Goal: Information Seeking & Learning: Learn about a topic

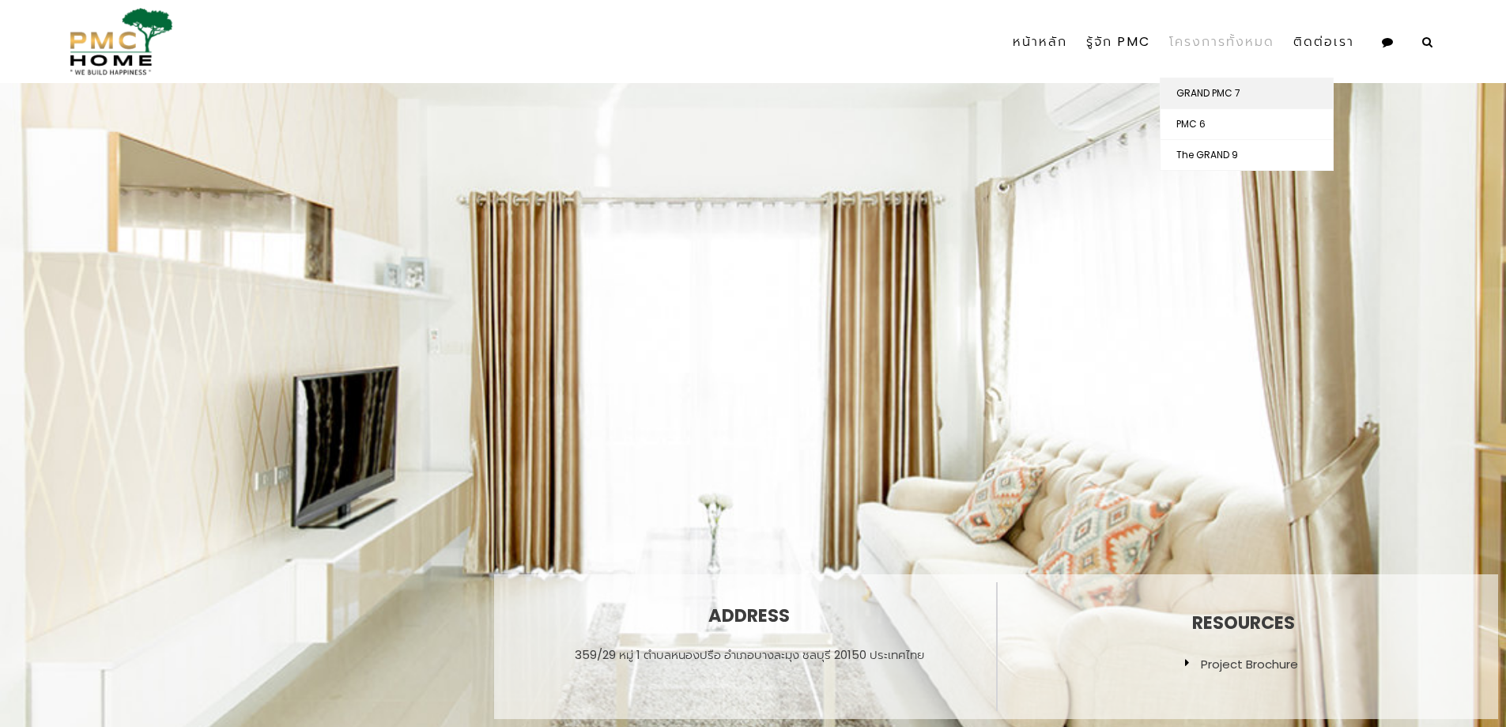
click at [1222, 91] on link "GRAND PMC 7" at bounding box center [1247, 93] width 172 height 30
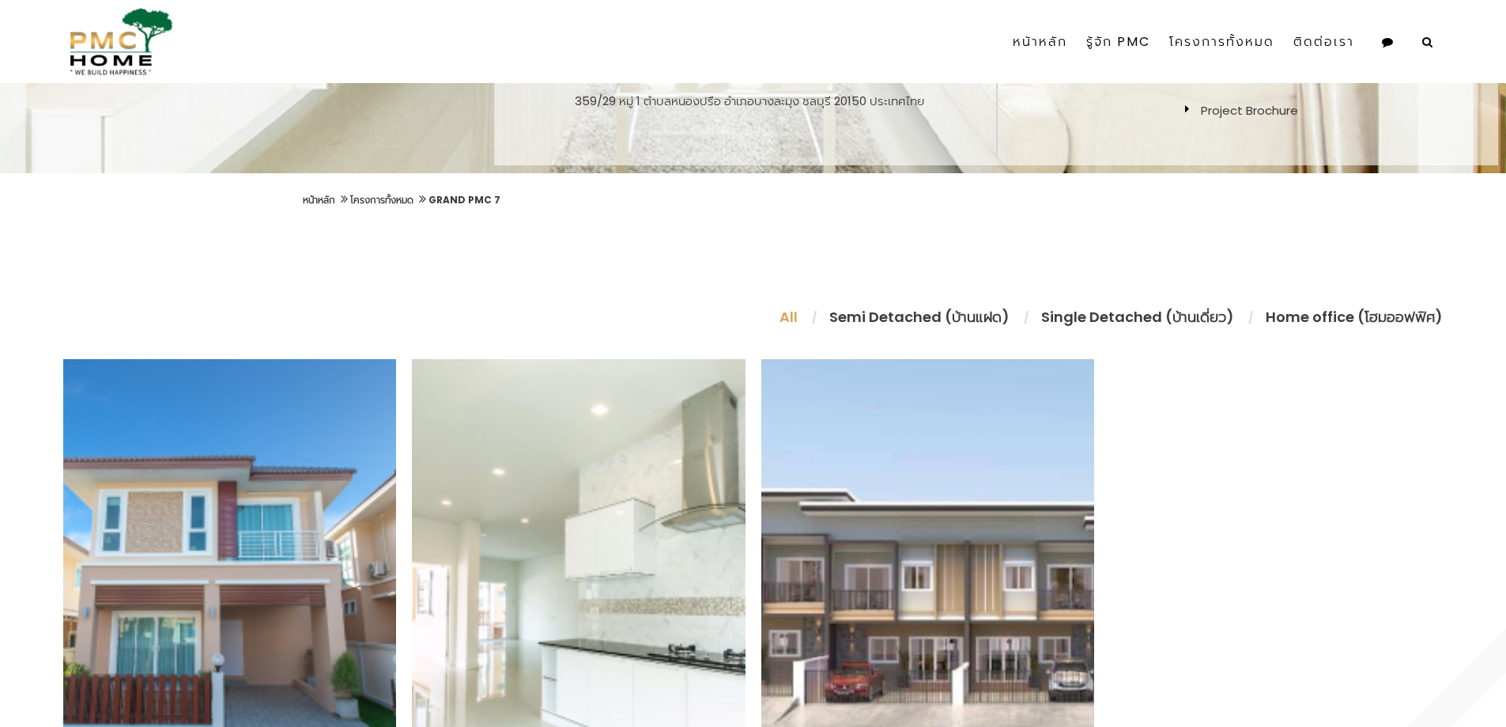
scroll to position [923, 0]
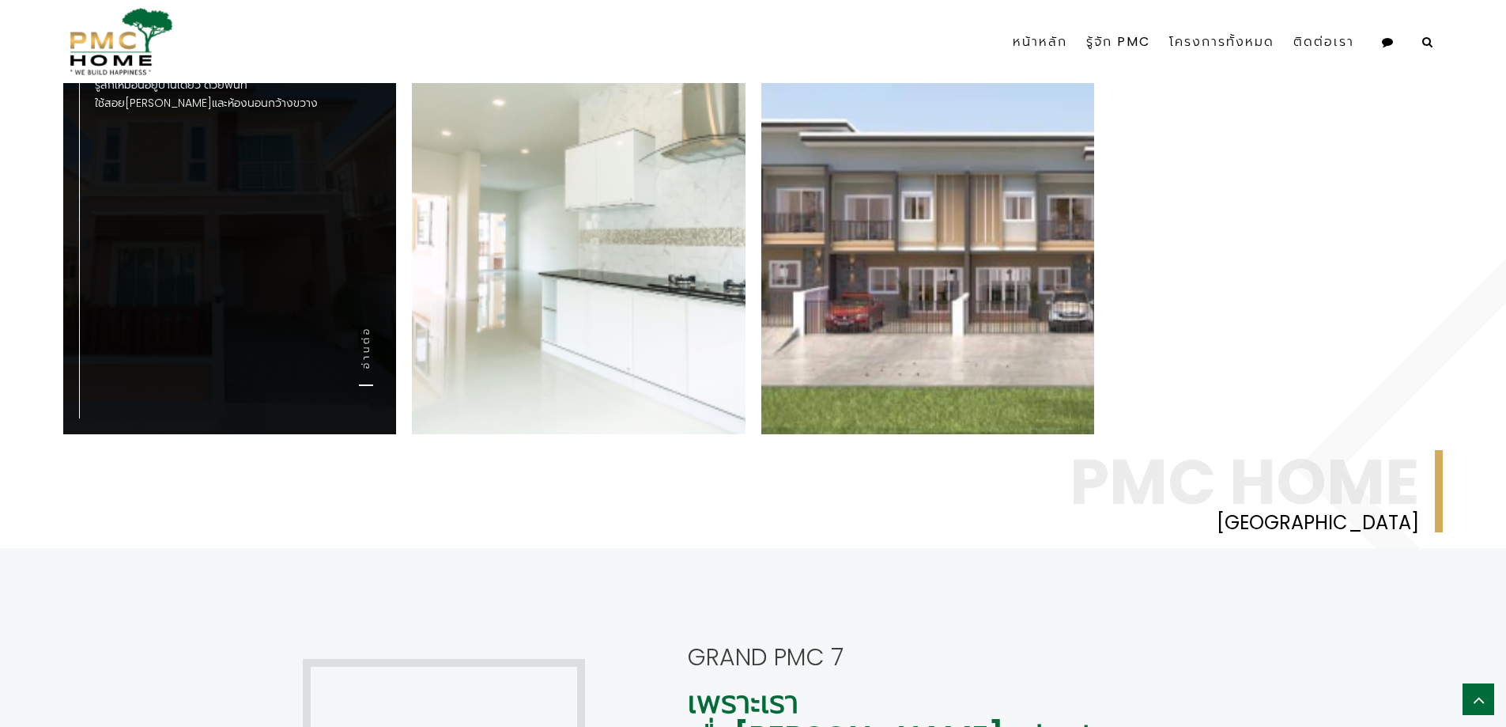
click at [371, 348] on link "อ่านต่อ" at bounding box center [366, 356] width 14 height 60
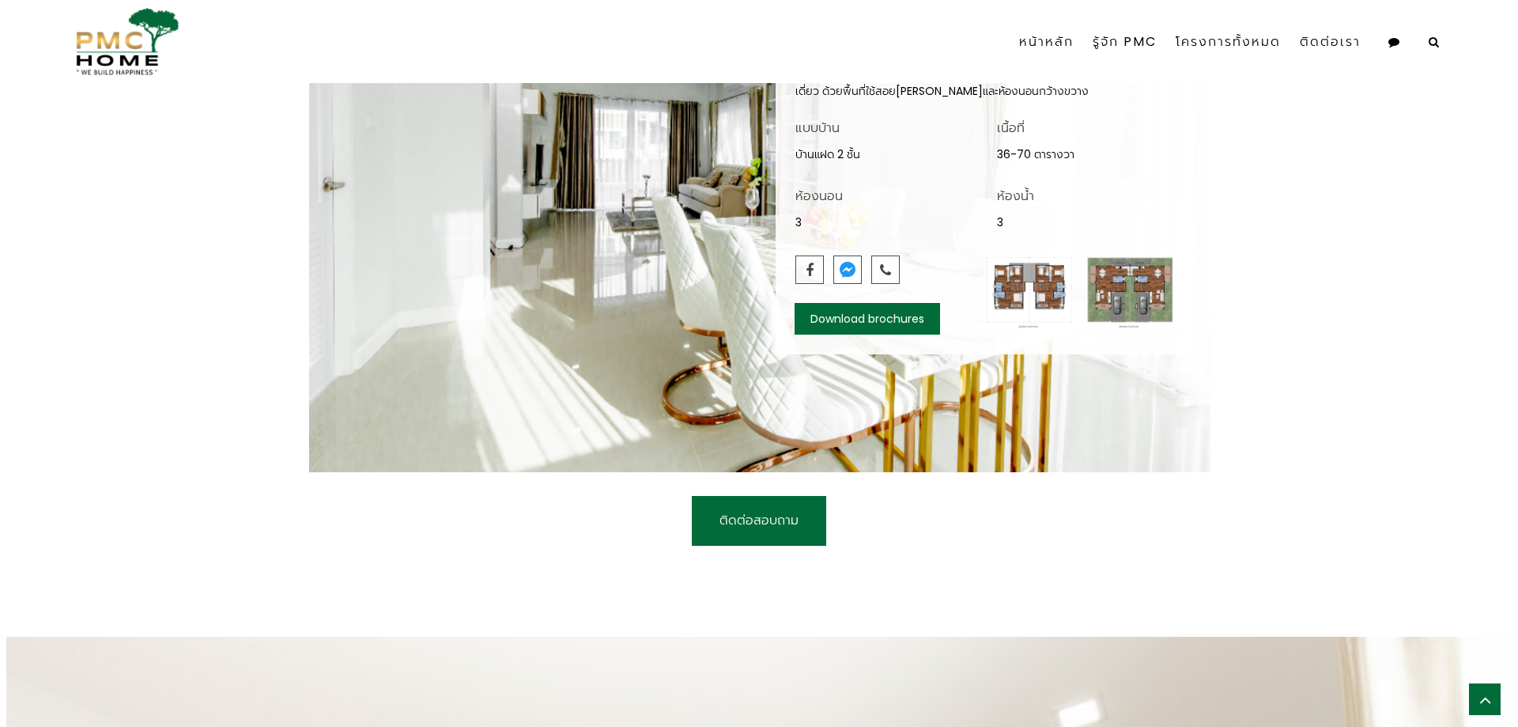
scroll to position [738, 0]
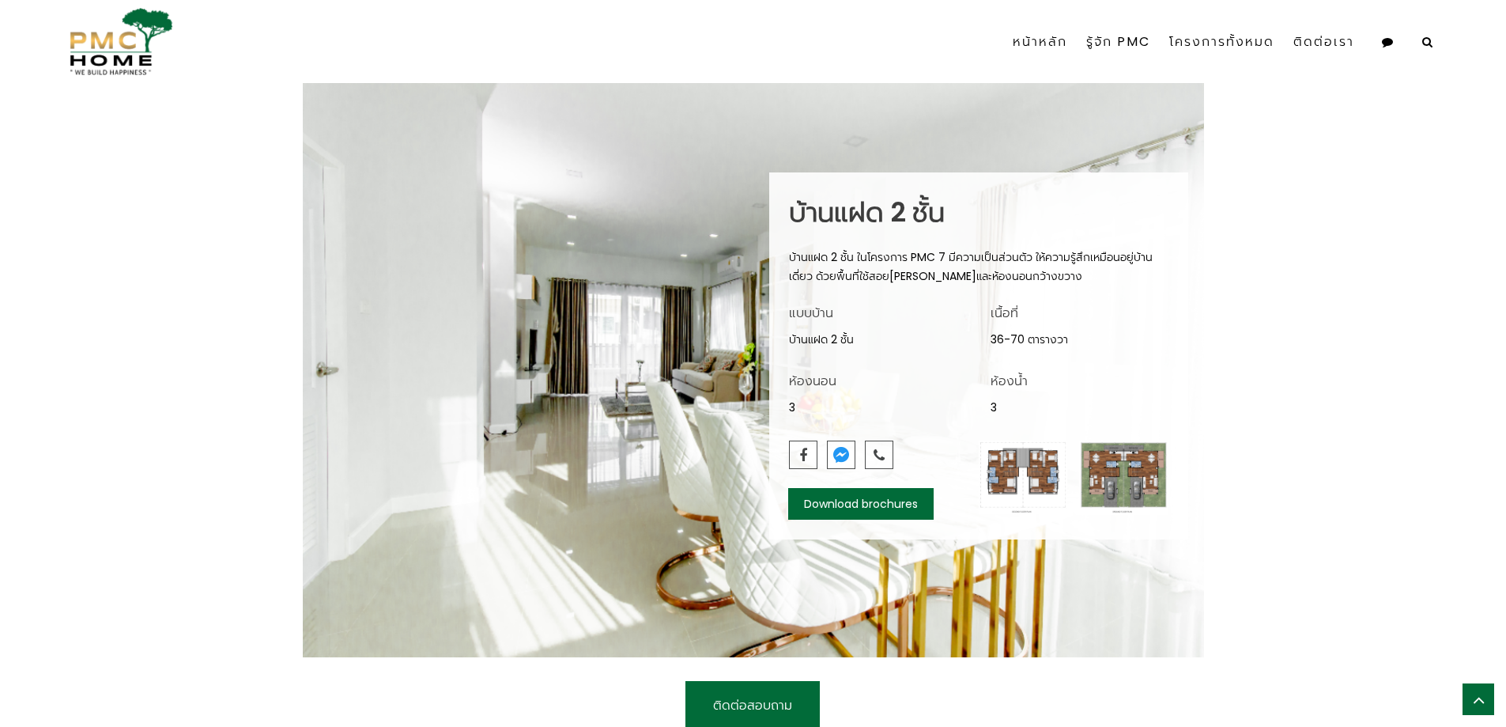
click at [1038, 469] on img at bounding box center [1023, 477] width 89 height 74
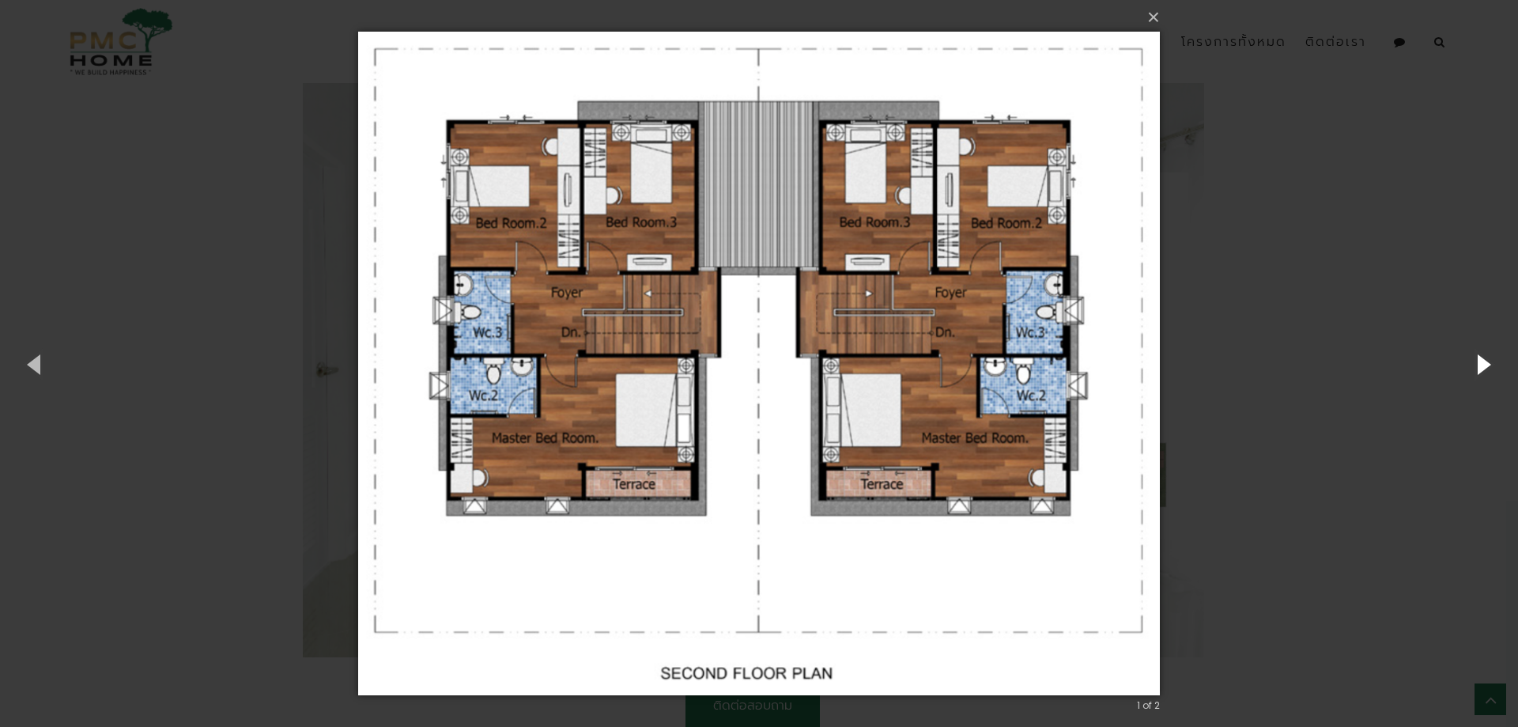
click at [1483, 374] on button "button" at bounding box center [1482, 363] width 71 height 87
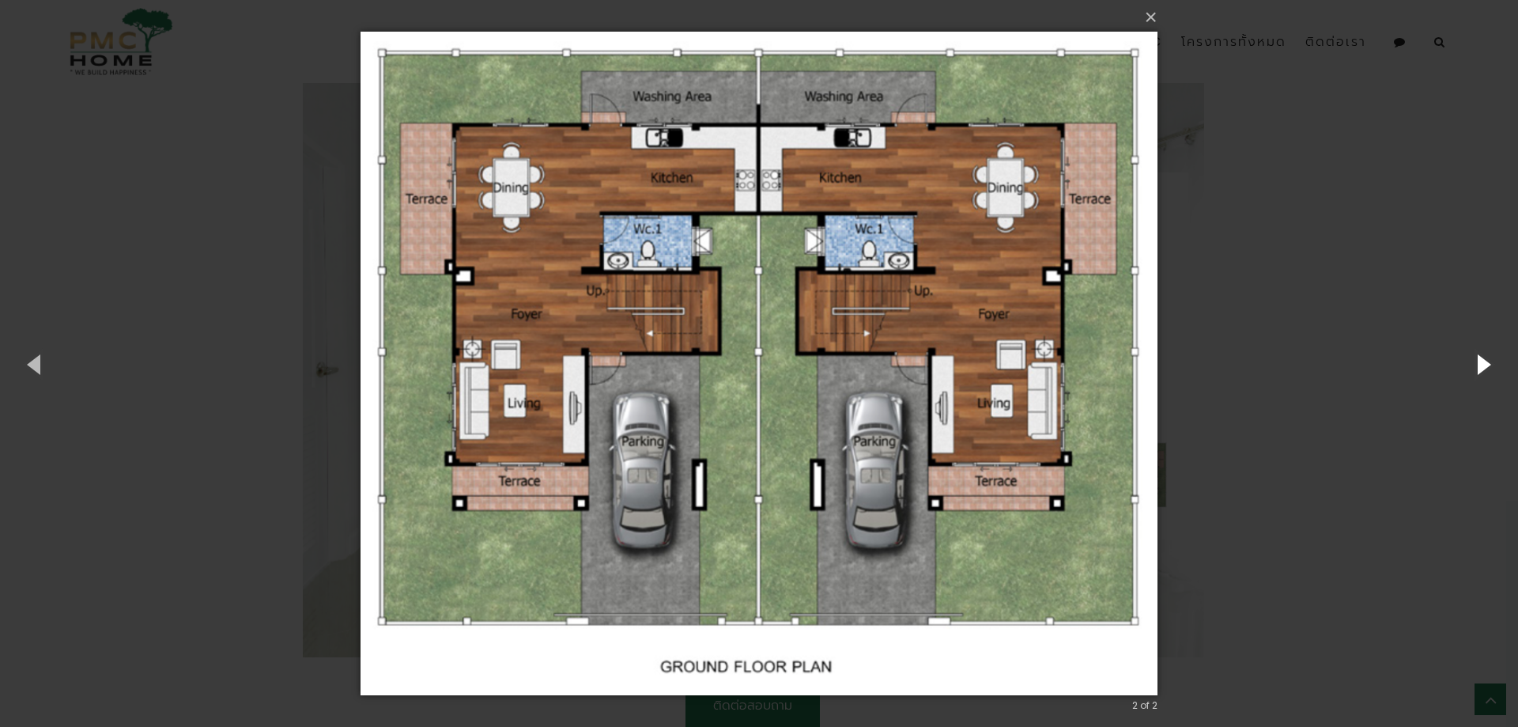
click at [1477, 364] on button "button" at bounding box center [1482, 363] width 71 height 87
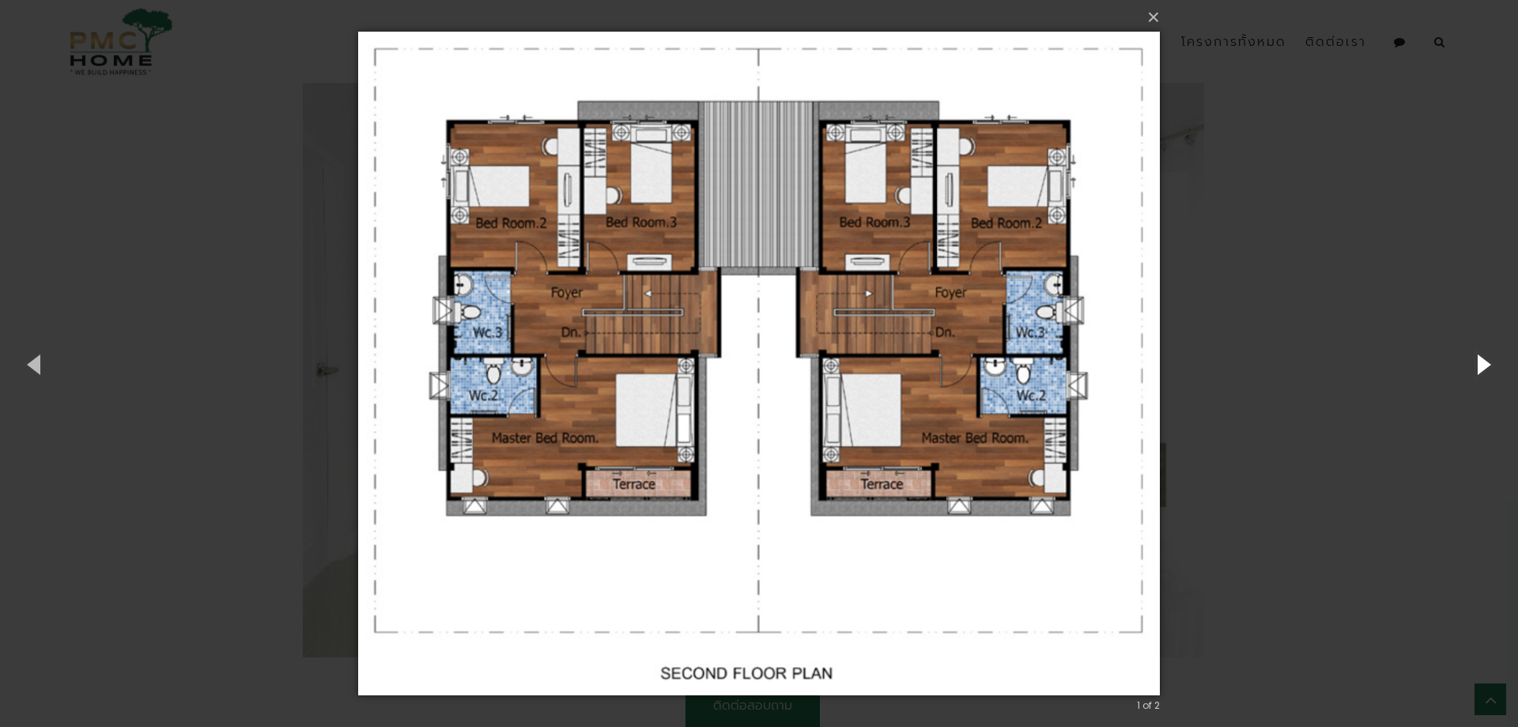
click at [1475, 363] on button "button" at bounding box center [1482, 363] width 71 height 87
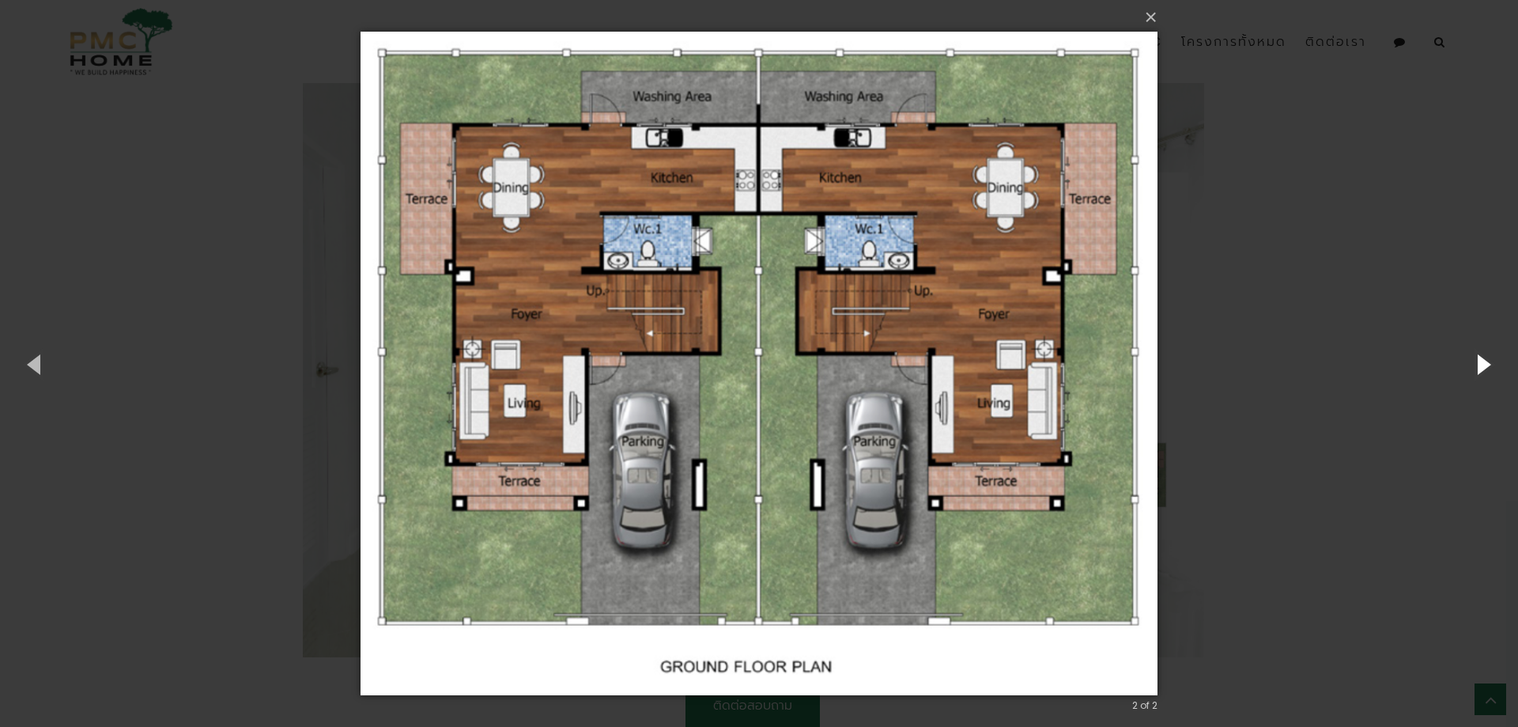
click at [1475, 363] on button "button" at bounding box center [1482, 363] width 71 height 87
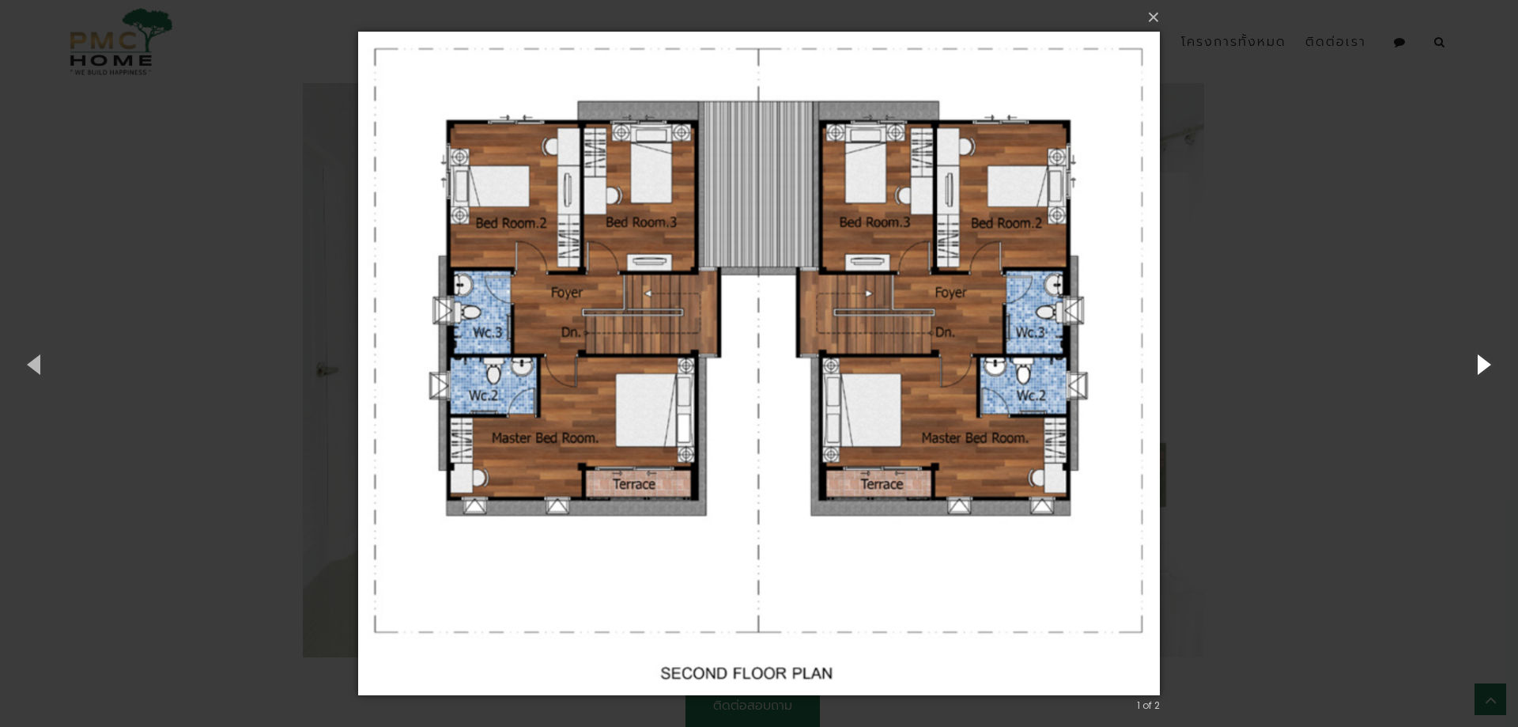
click at [1475, 363] on button "button" at bounding box center [1482, 363] width 71 height 87
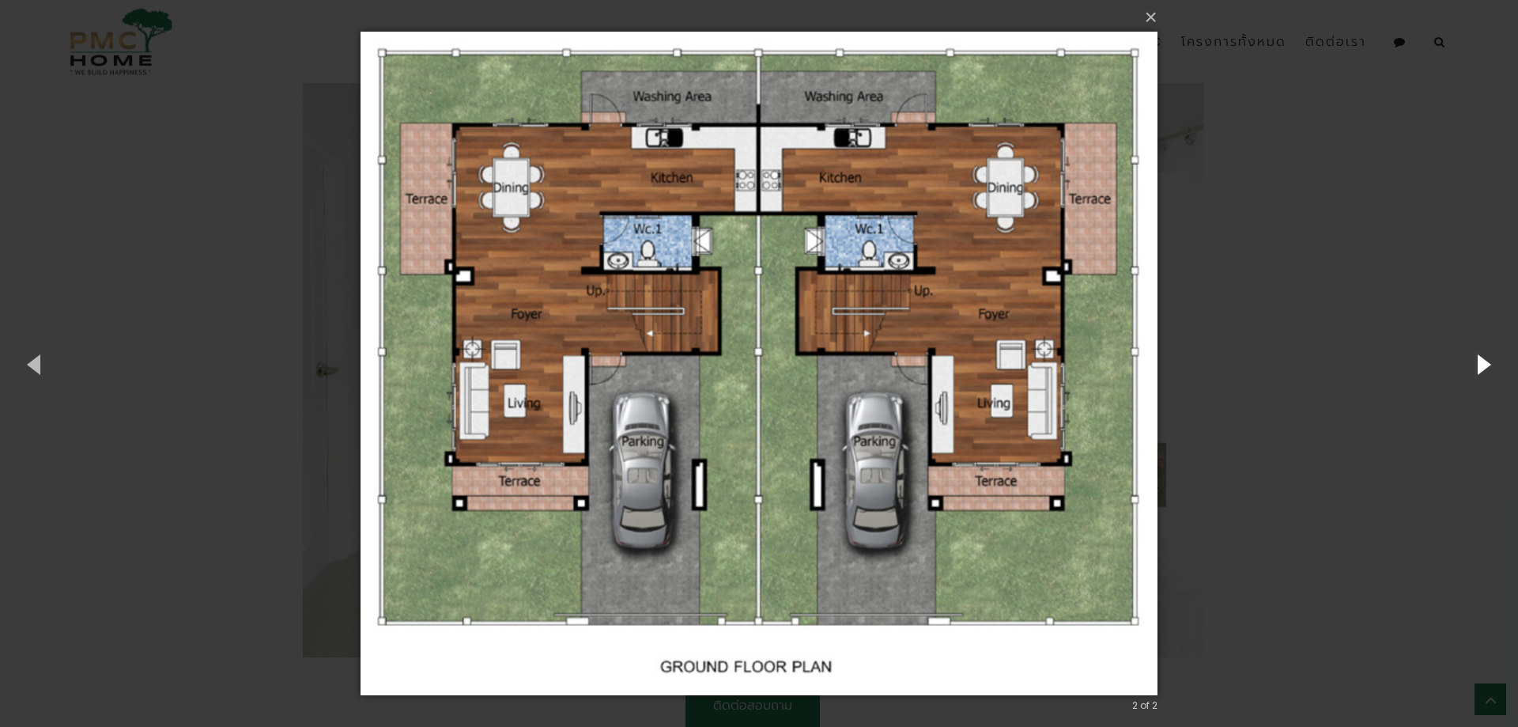
click at [1475, 363] on button "button" at bounding box center [1482, 363] width 71 height 87
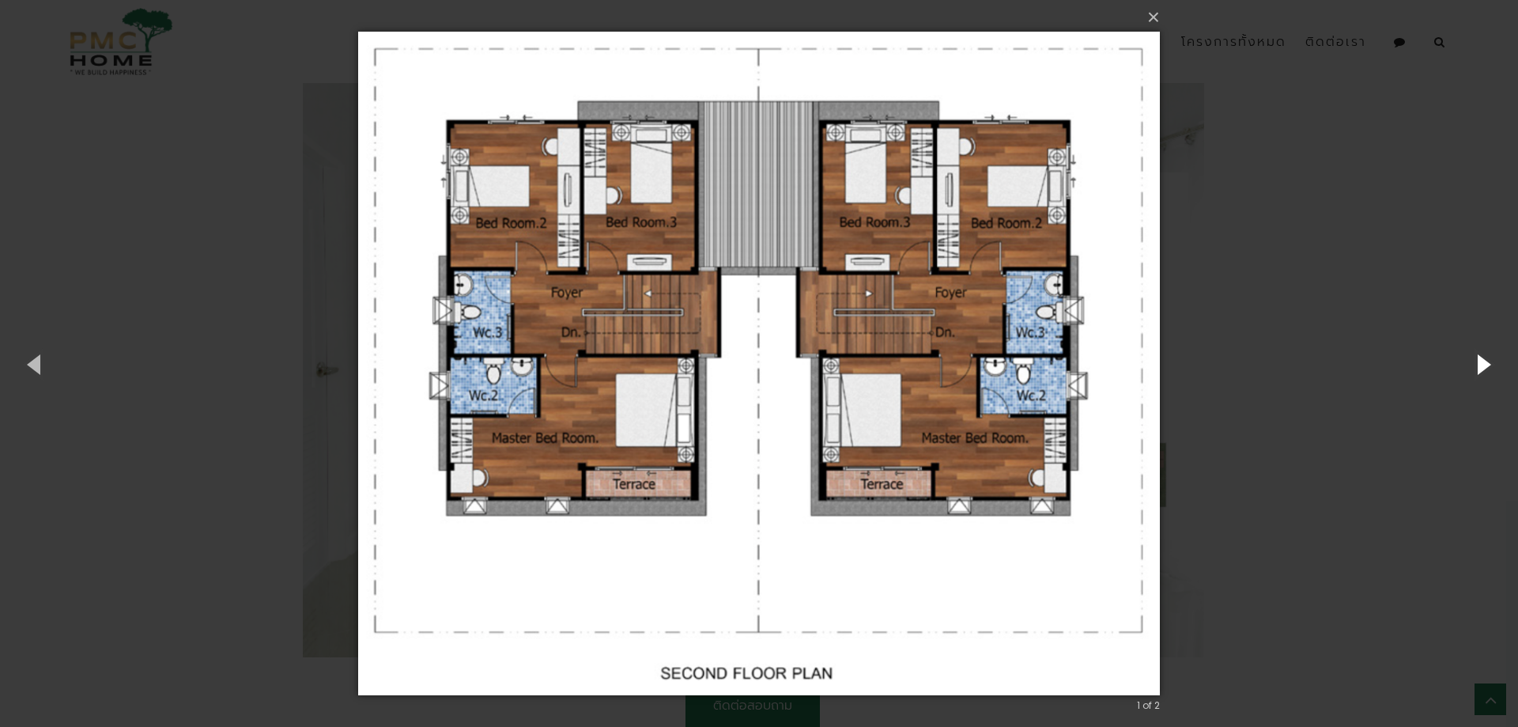
click at [1475, 363] on button "button" at bounding box center [1482, 363] width 71 height 87
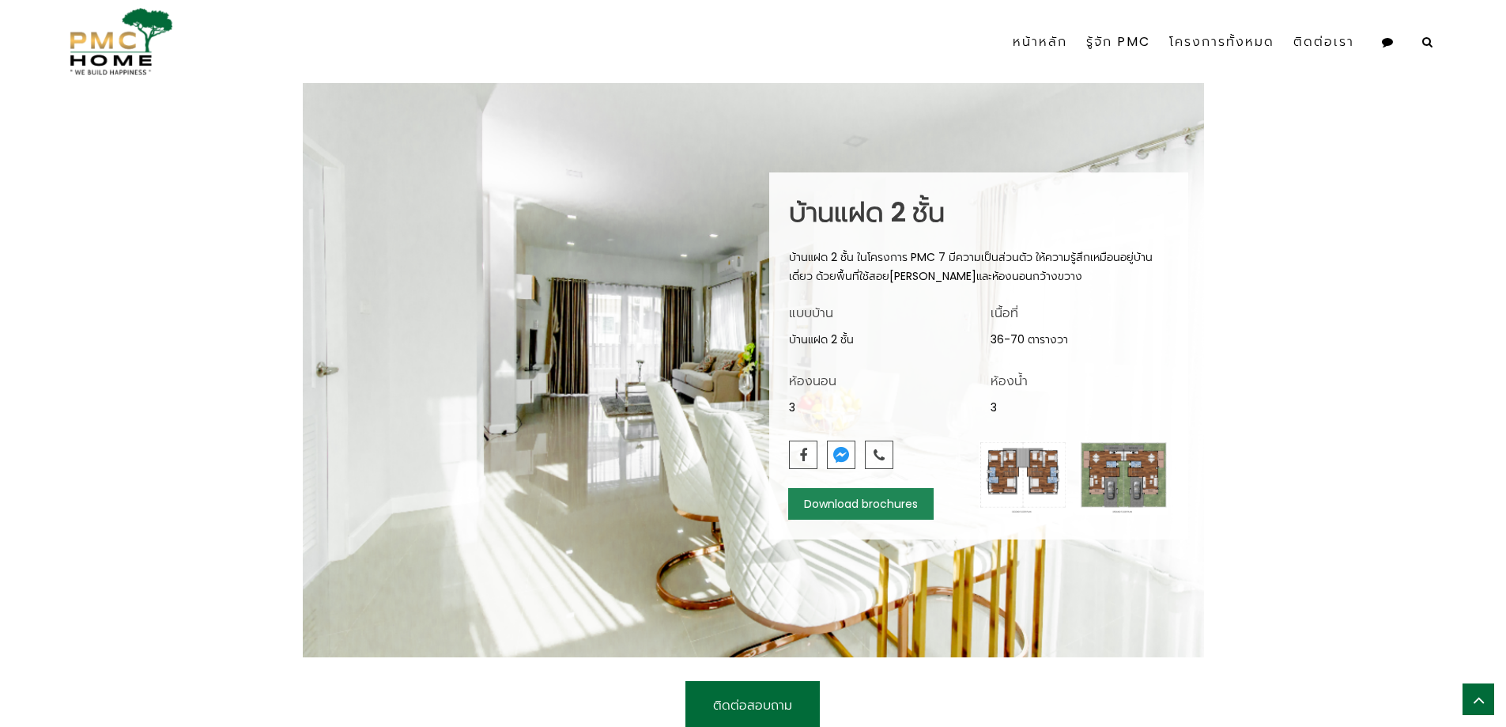
click at [884, 508] on link "Download brochures" at bounding box center [860, 504] width 145 height 32
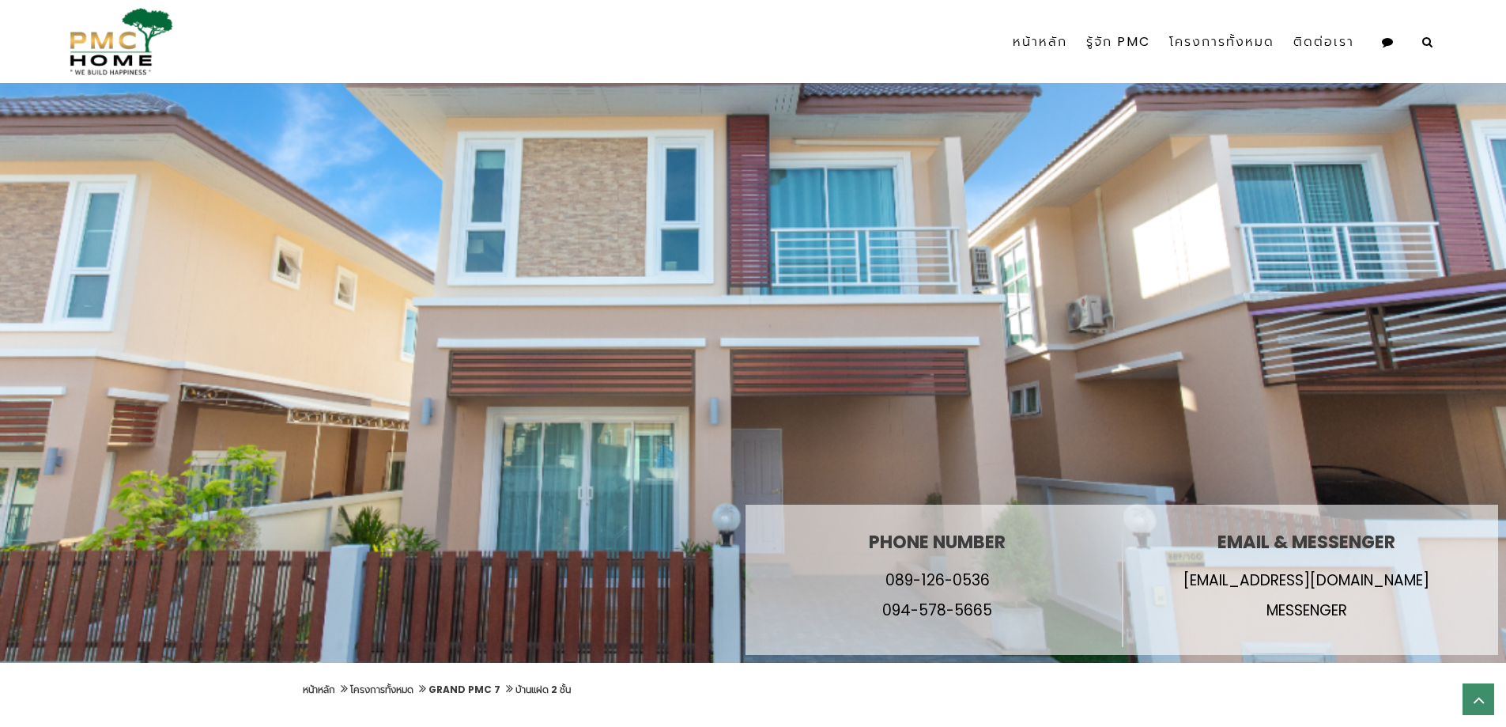
scroll to position [0, 0]
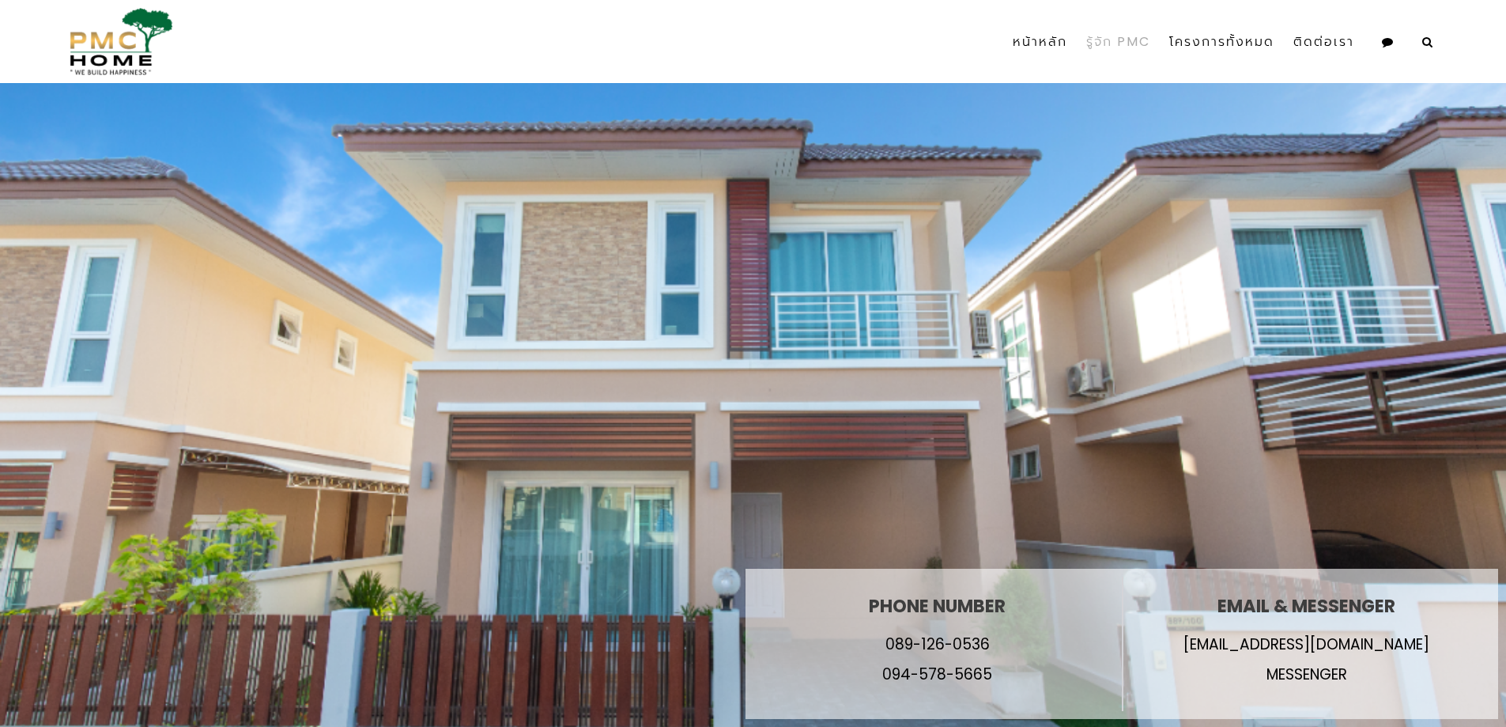
click at [1128, 41] on link "รู้จัก PMC" at bounding box center [1118, 41] width 83 height 71
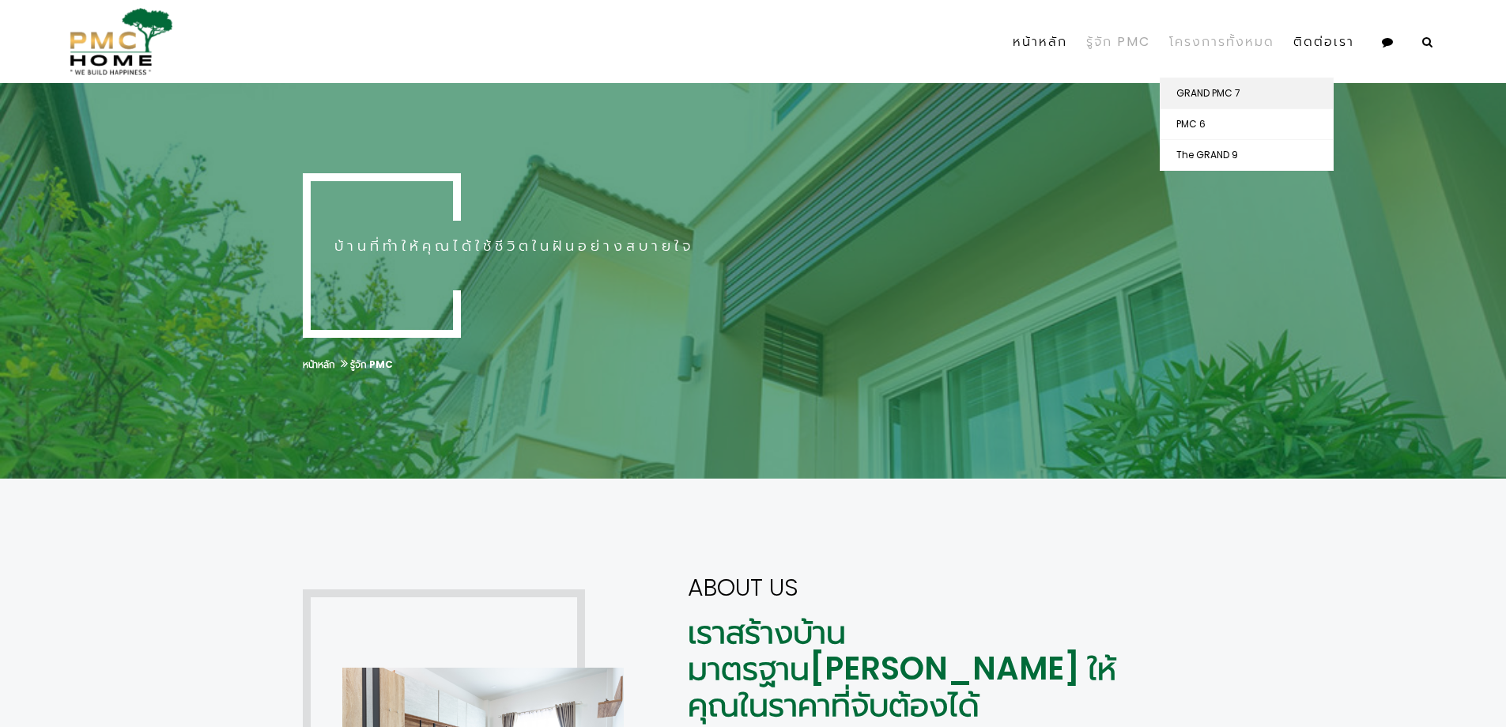
click at [1214, 86] on link "GRAND PMC 7" at bounding box center [1247, 93] width 172 height 30
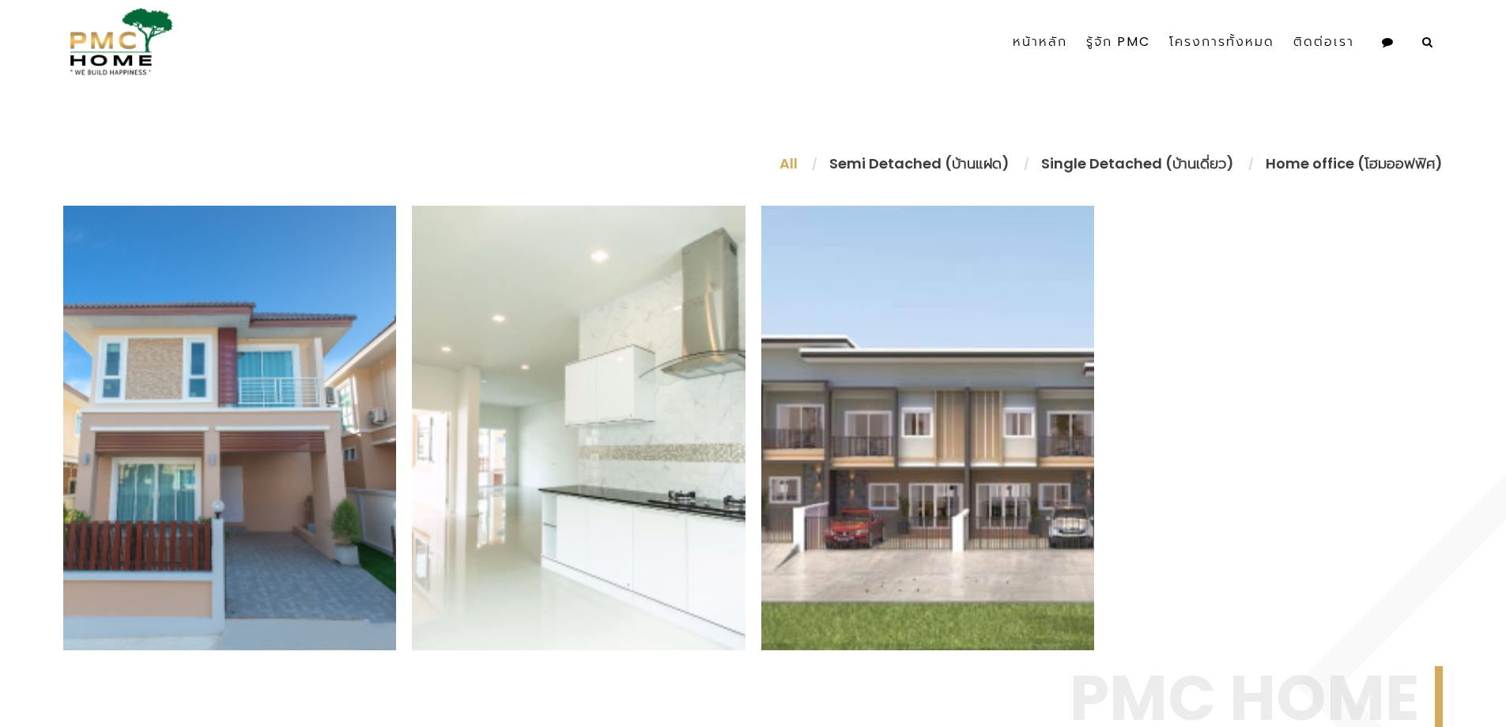
scroll to position [738, 0]
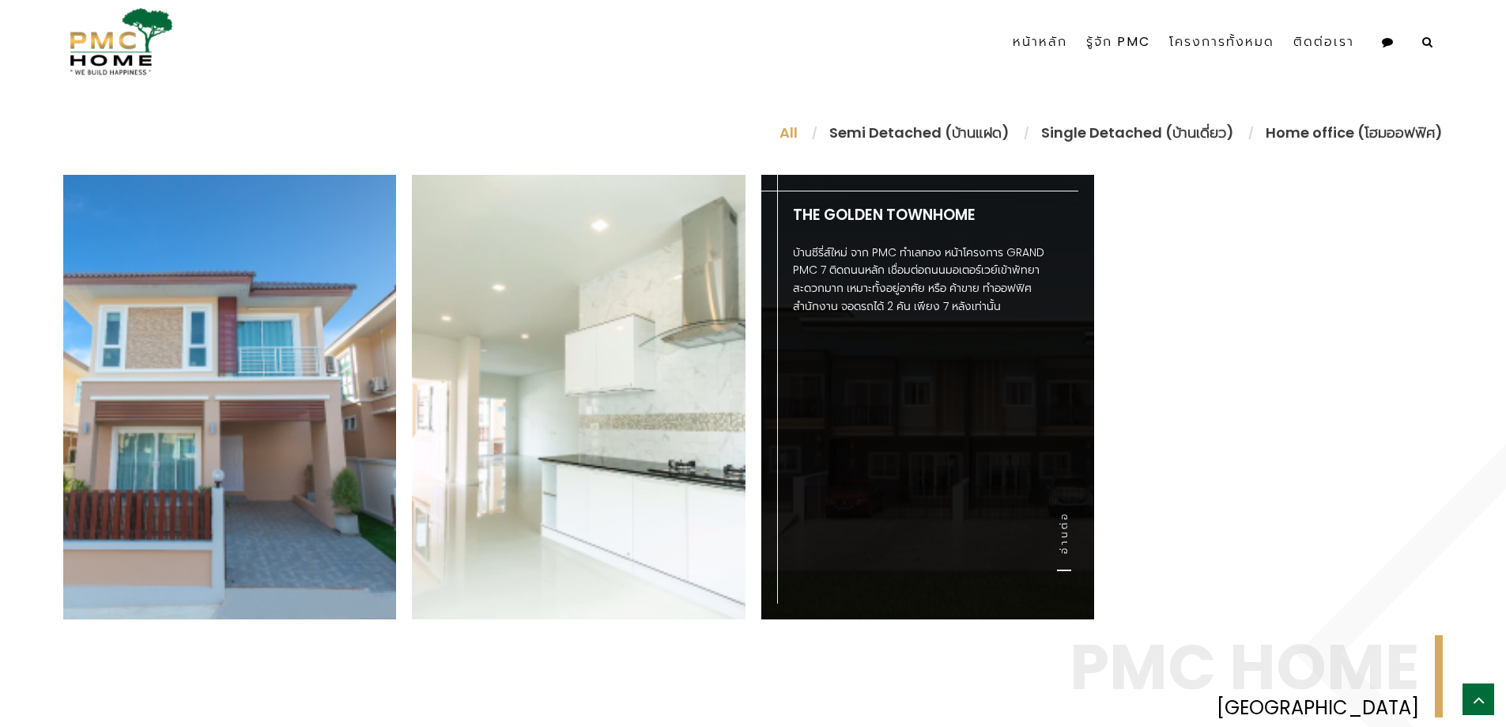
click at [1067, 541] on link "อ่านต่อ" at bounding box center [1064, 541] width 14 height 60
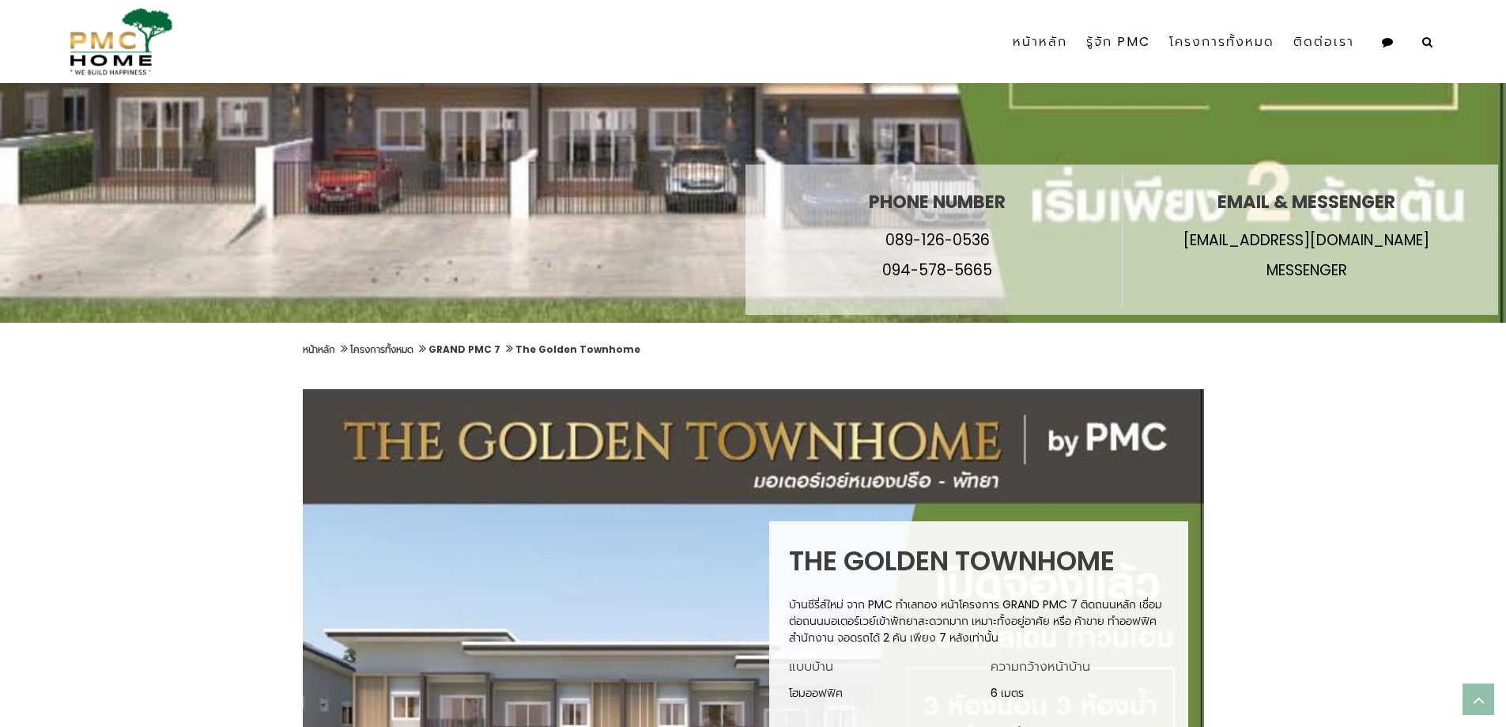
scroll to position [369, 0]
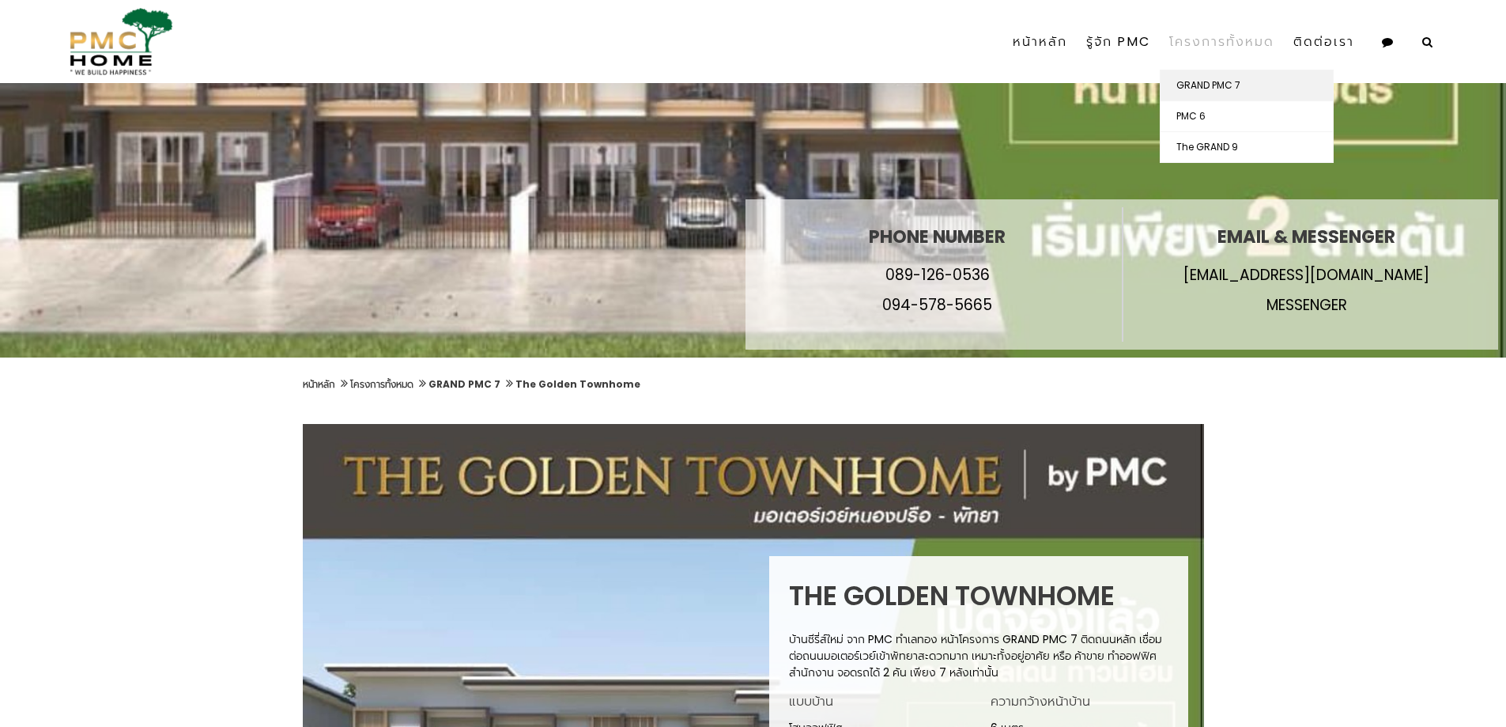
click at [1217, 77] on link "GRAND PMC 7" at bounding box center [1247, 85] width 172 height 30
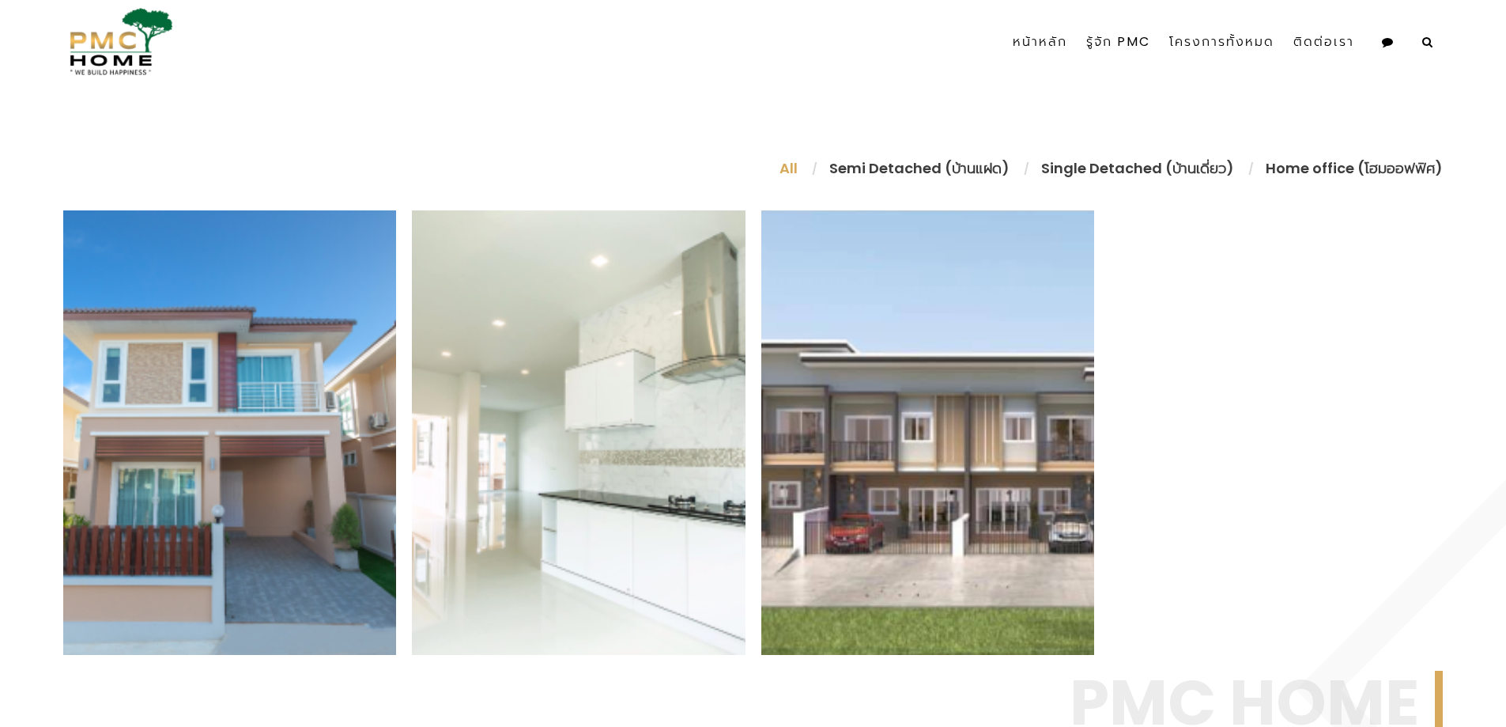
scroll to position [738, 0]
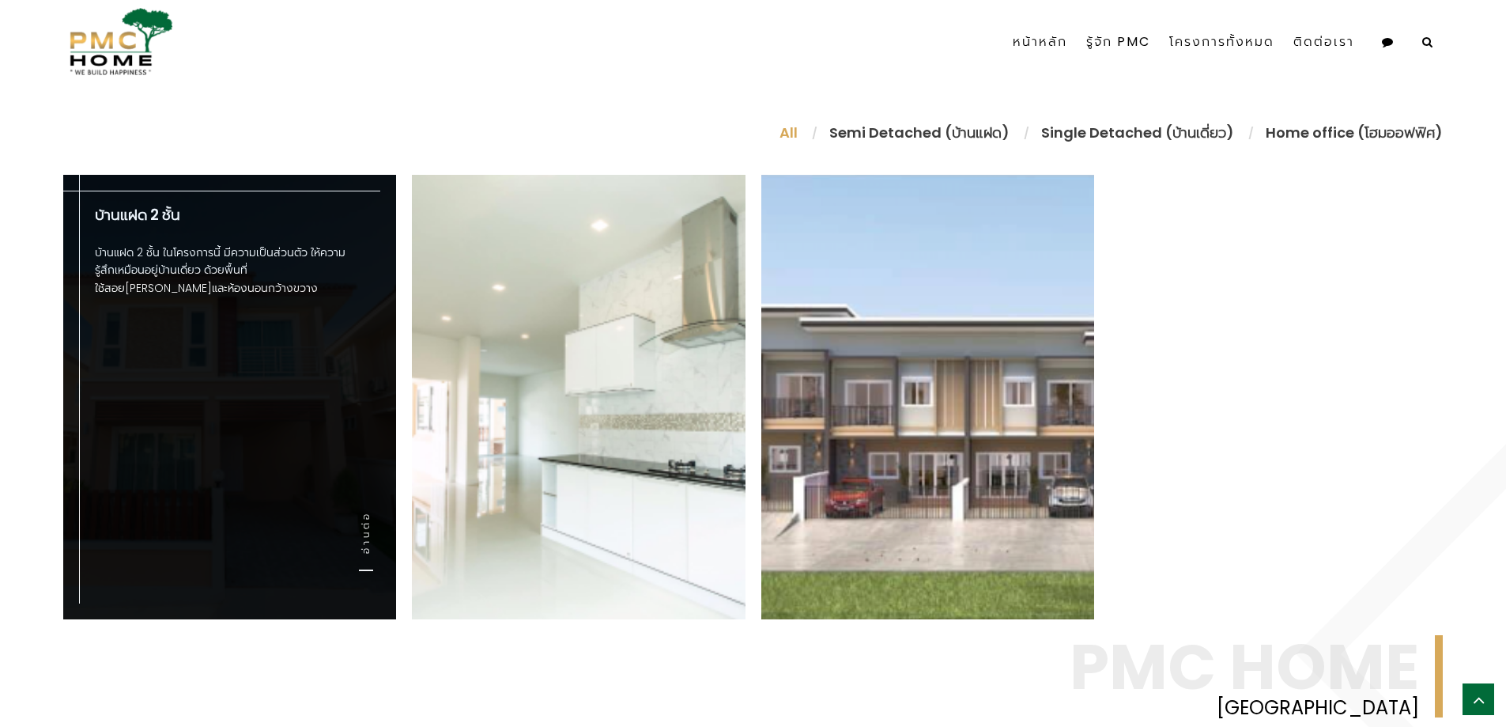
click at [369, 538] on link "อ่านต่อ" at bounding box center [366, 541] width 14 height 60
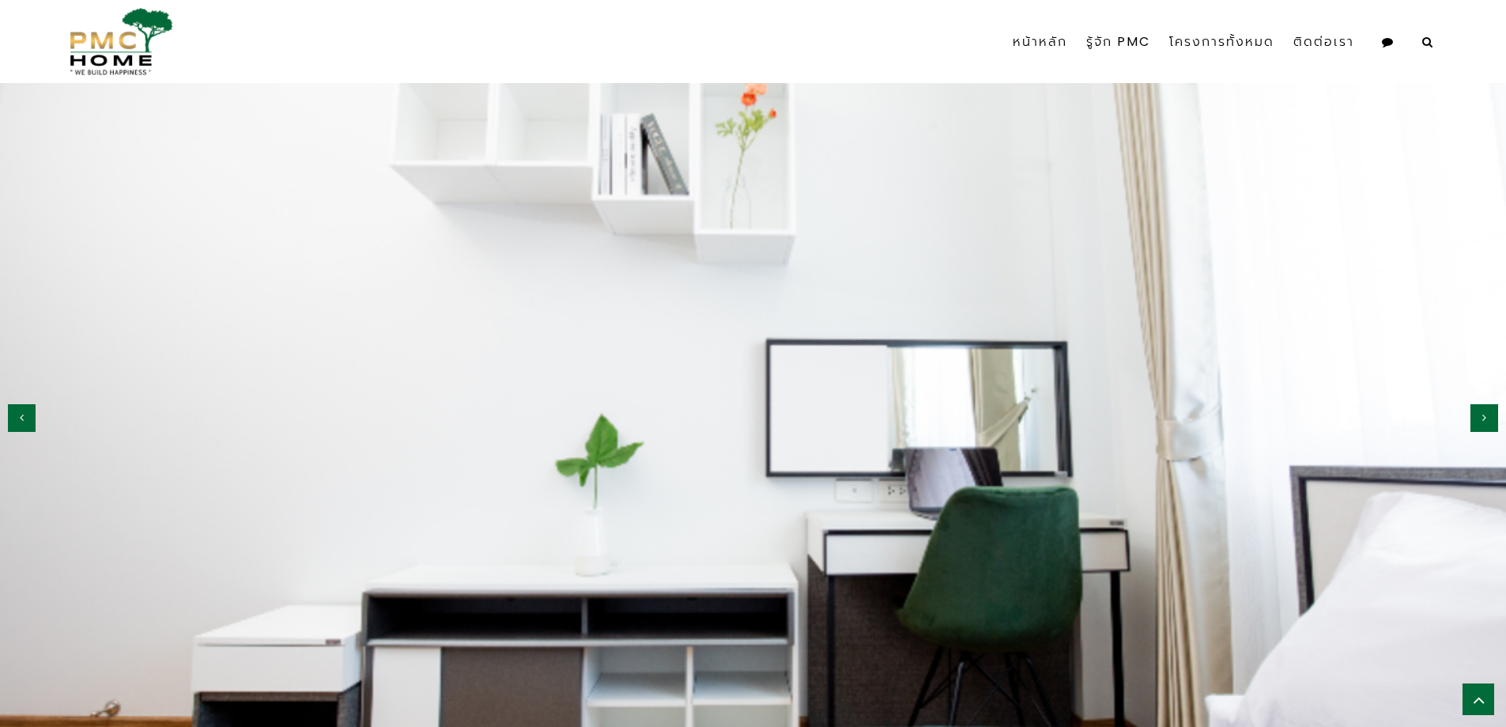
scroll to position [1845, 0]
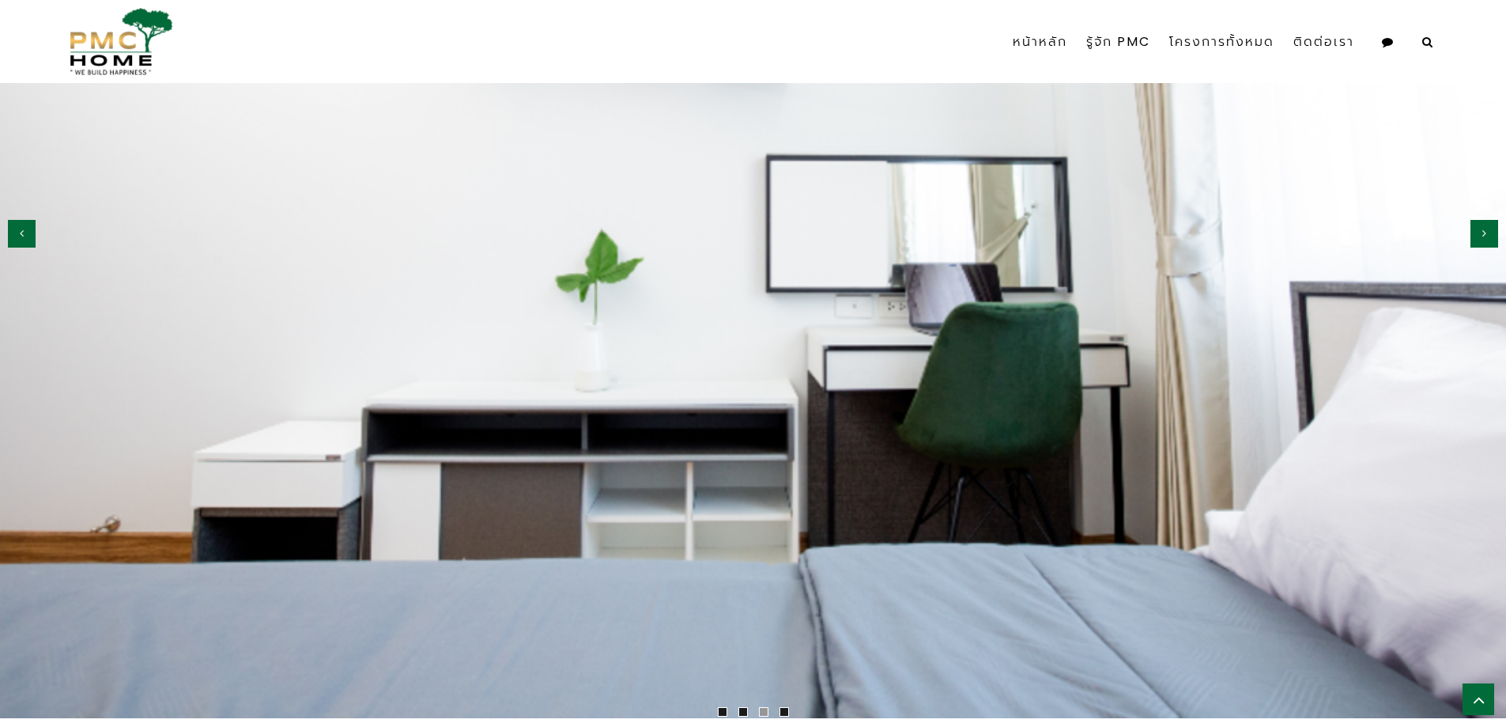
click at [1485, 232] on icon "button" at bounding box center [1484, 233] width 4 height 11
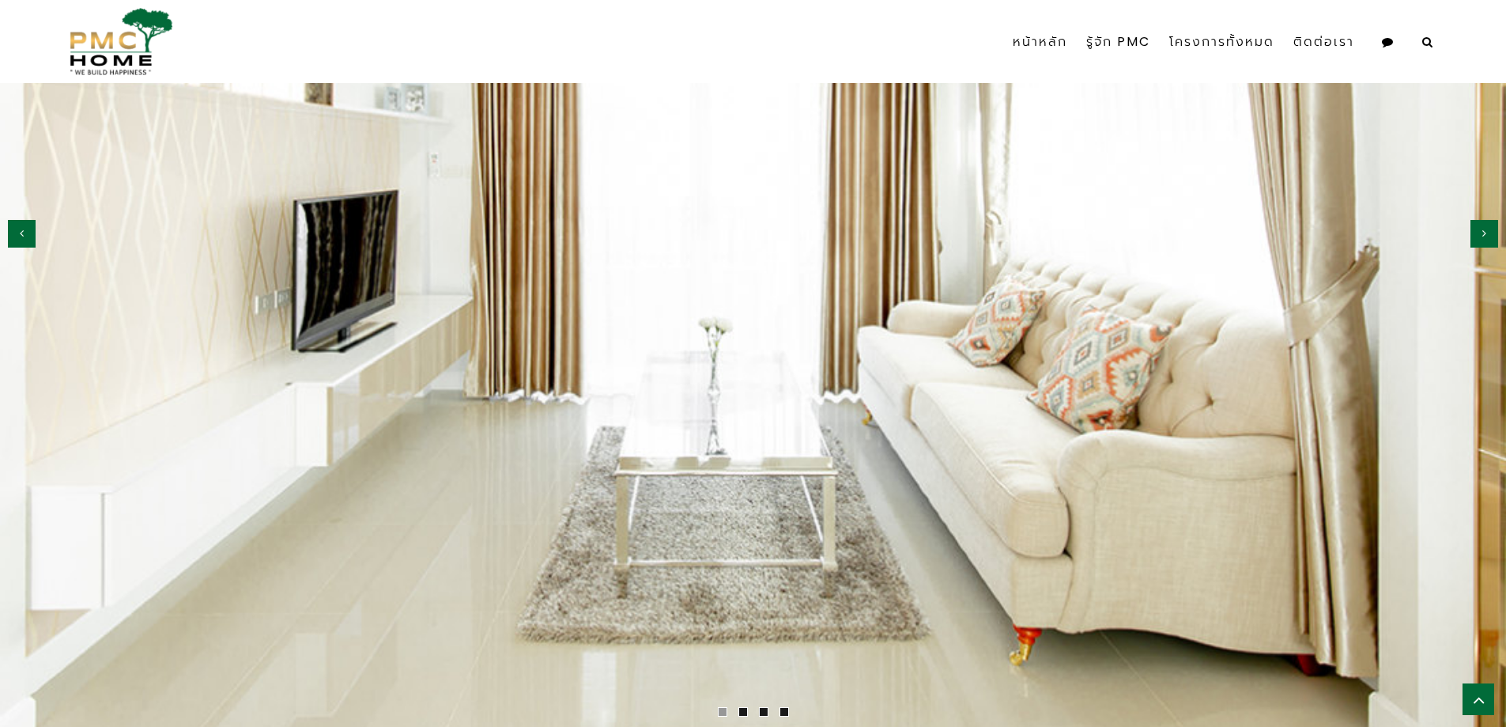
click at [1485, 232] on icon "button" at bounding box center [1484, 233] width 4 height 11
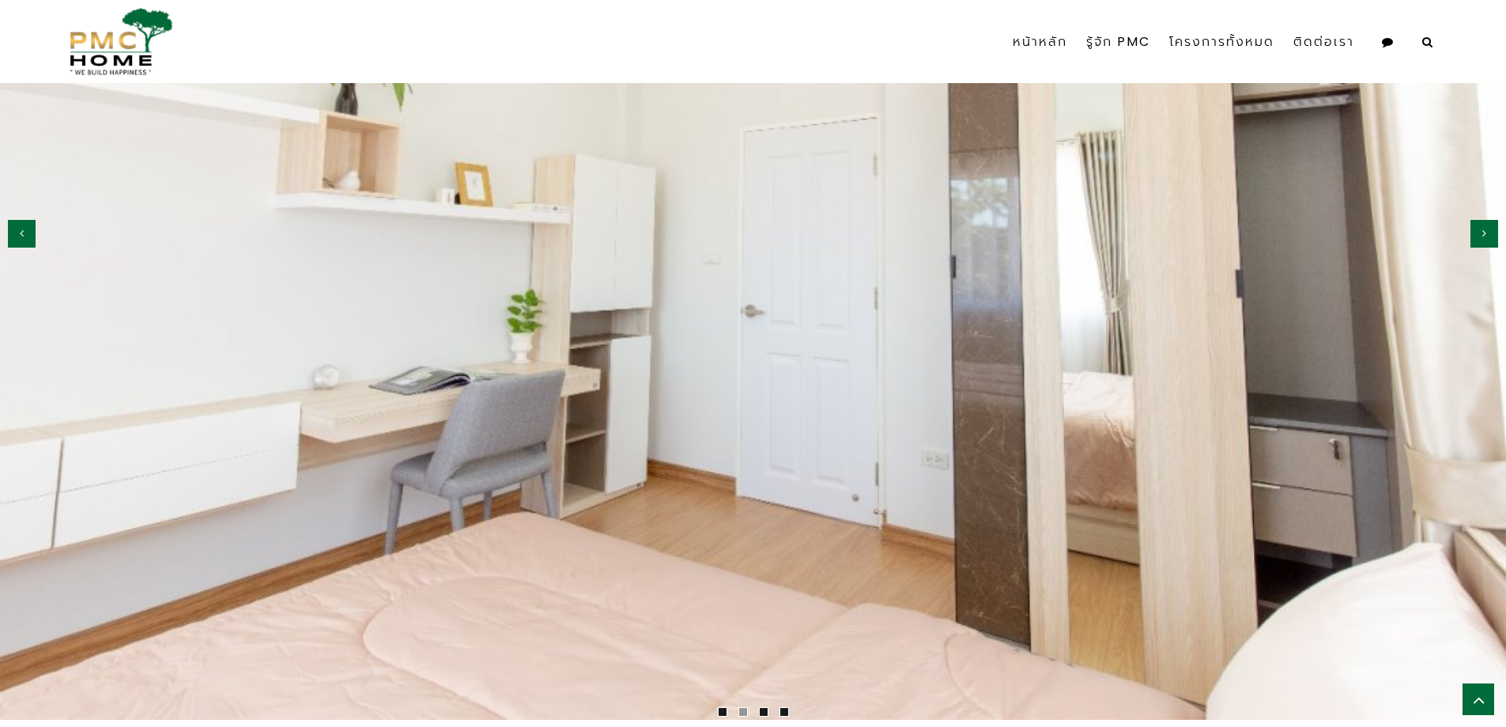
click at [1485, 232] on icon "button" at bounding box center [1484, 233] width 4 height 11
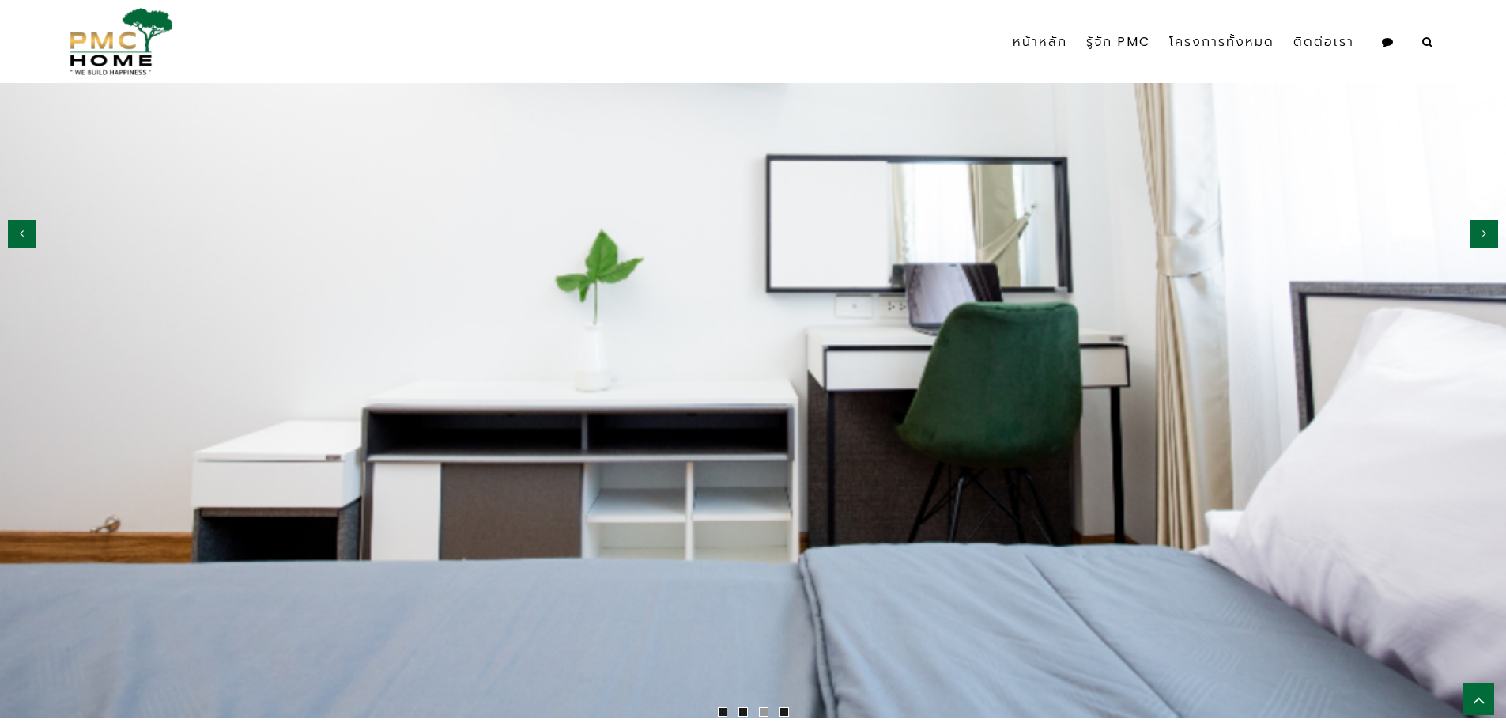
click at [1485, 232] on icon "button" at bounding box center [1484, 233] width 4 height 11
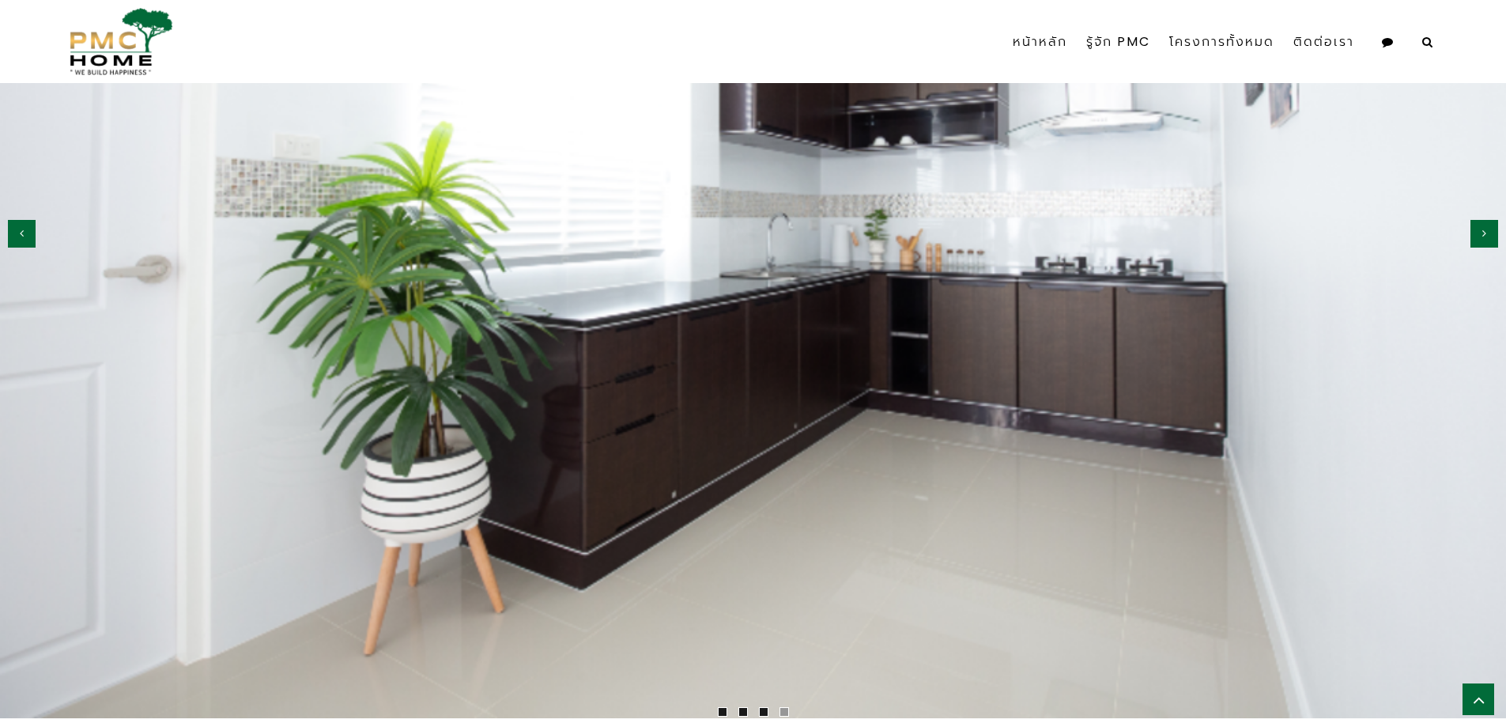
click at [1485, 232] on icon "button" at bounding box center [1484, 233] width 4 height 11
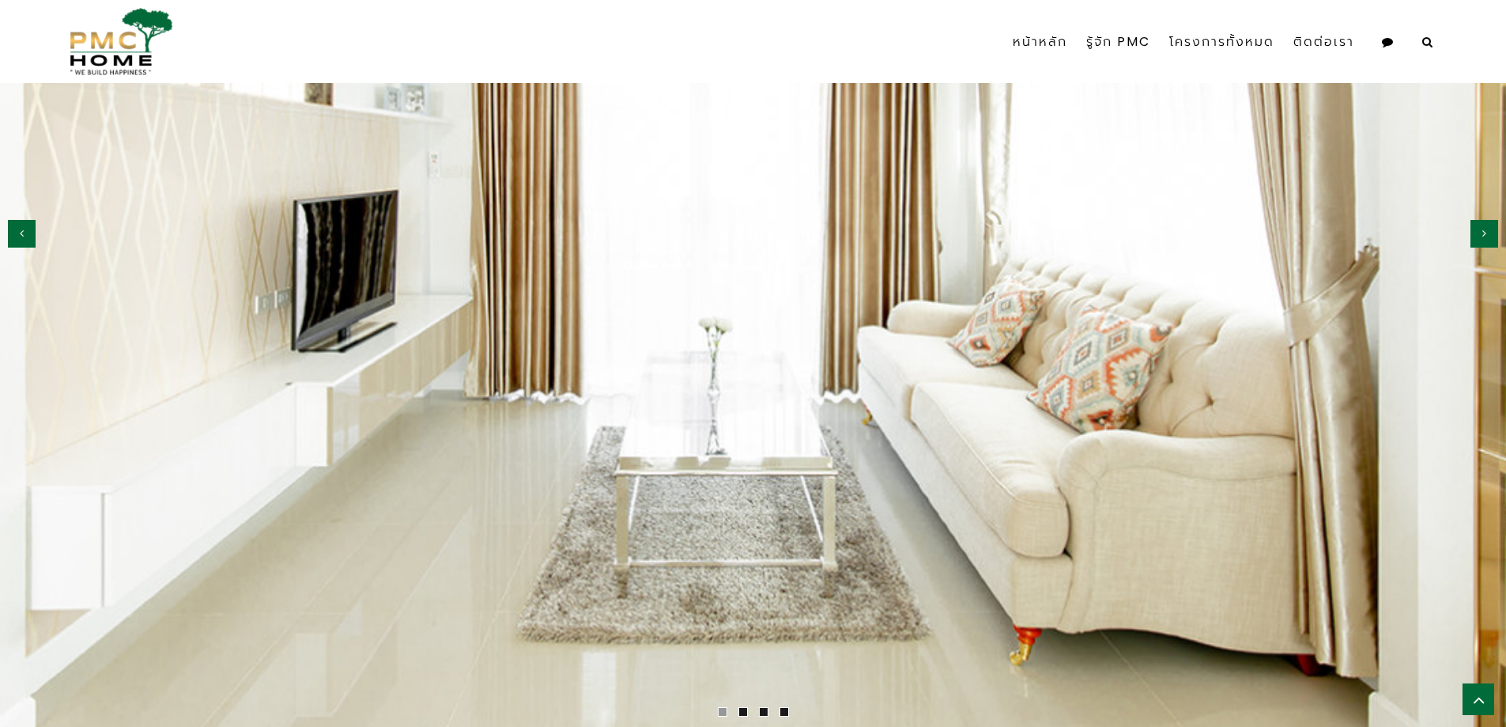
click at [1485, 232] on icon "button" at bounding box center [1484, 233] width 4 height 11
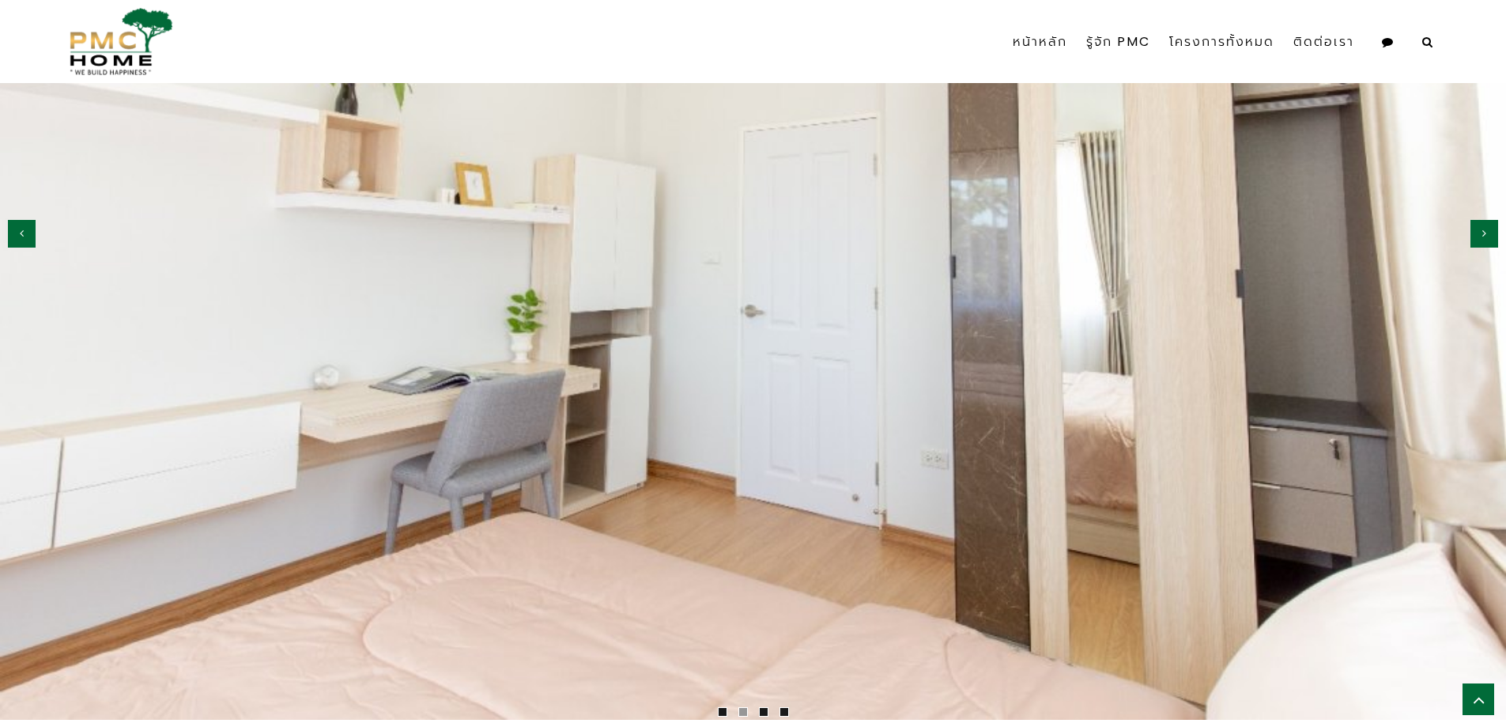
click at [1485, 232] on icon "button" at bounding box center [1484, 233] width 4 height 11
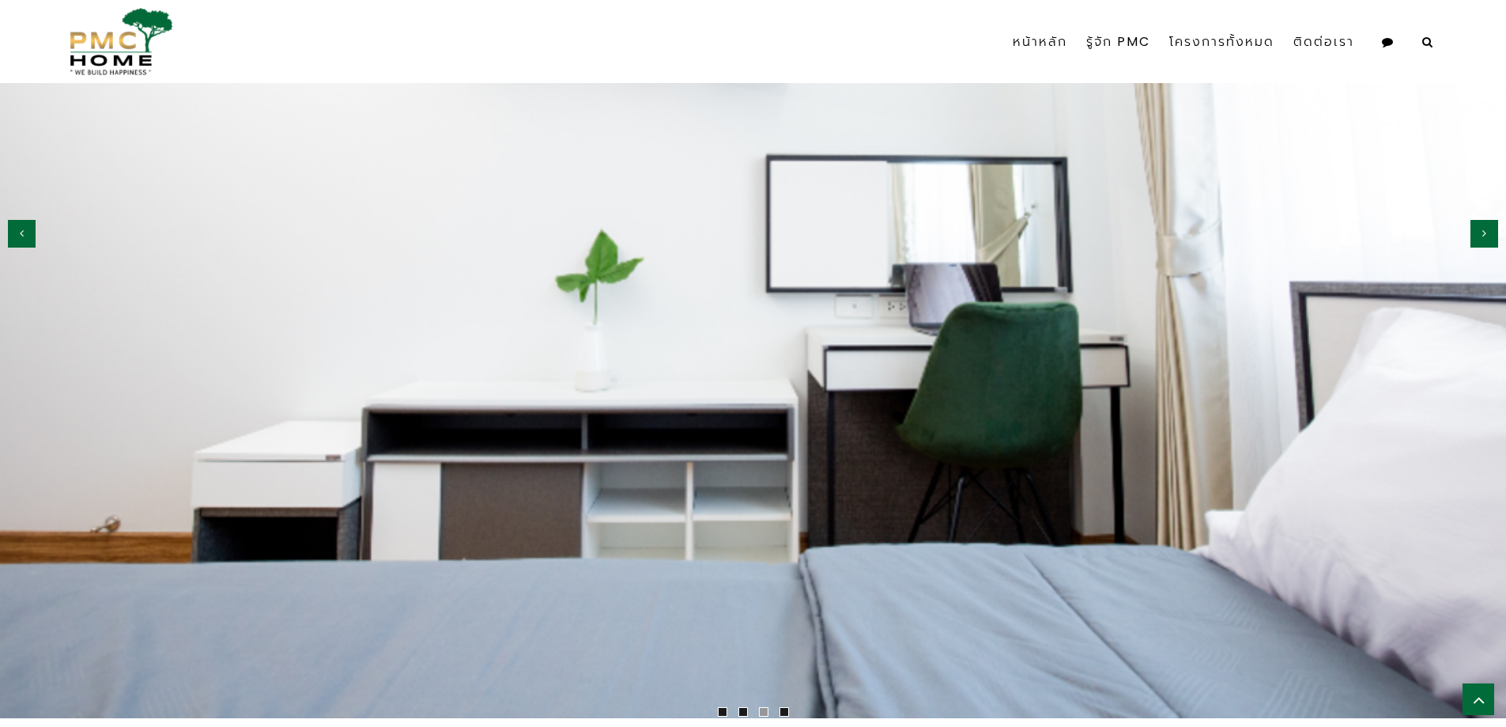
click at [1485, 232] on icon "button" at bounding box center [1484, 233] width 4 height 11
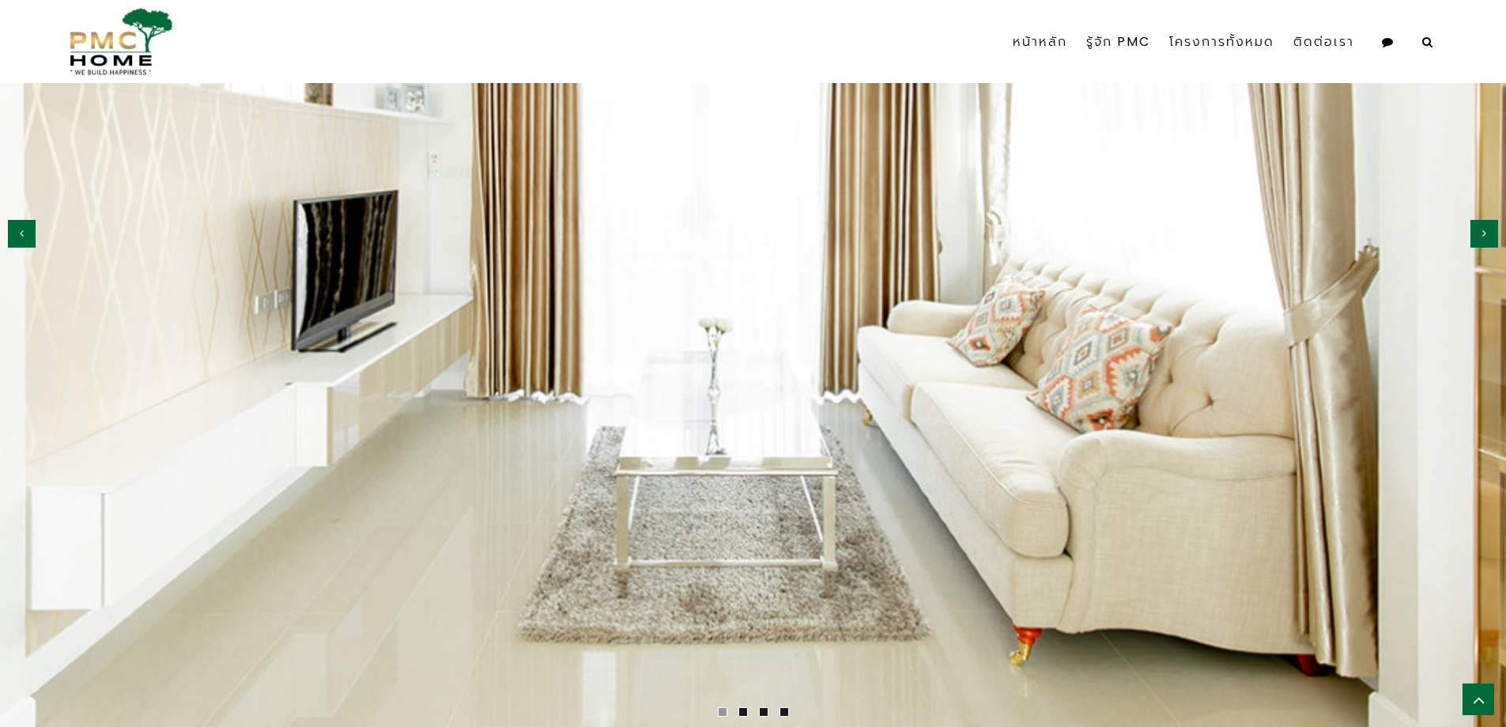
click at [1485, 232] on icon "button" at bounding box center [1484, 233] width 4 height 11
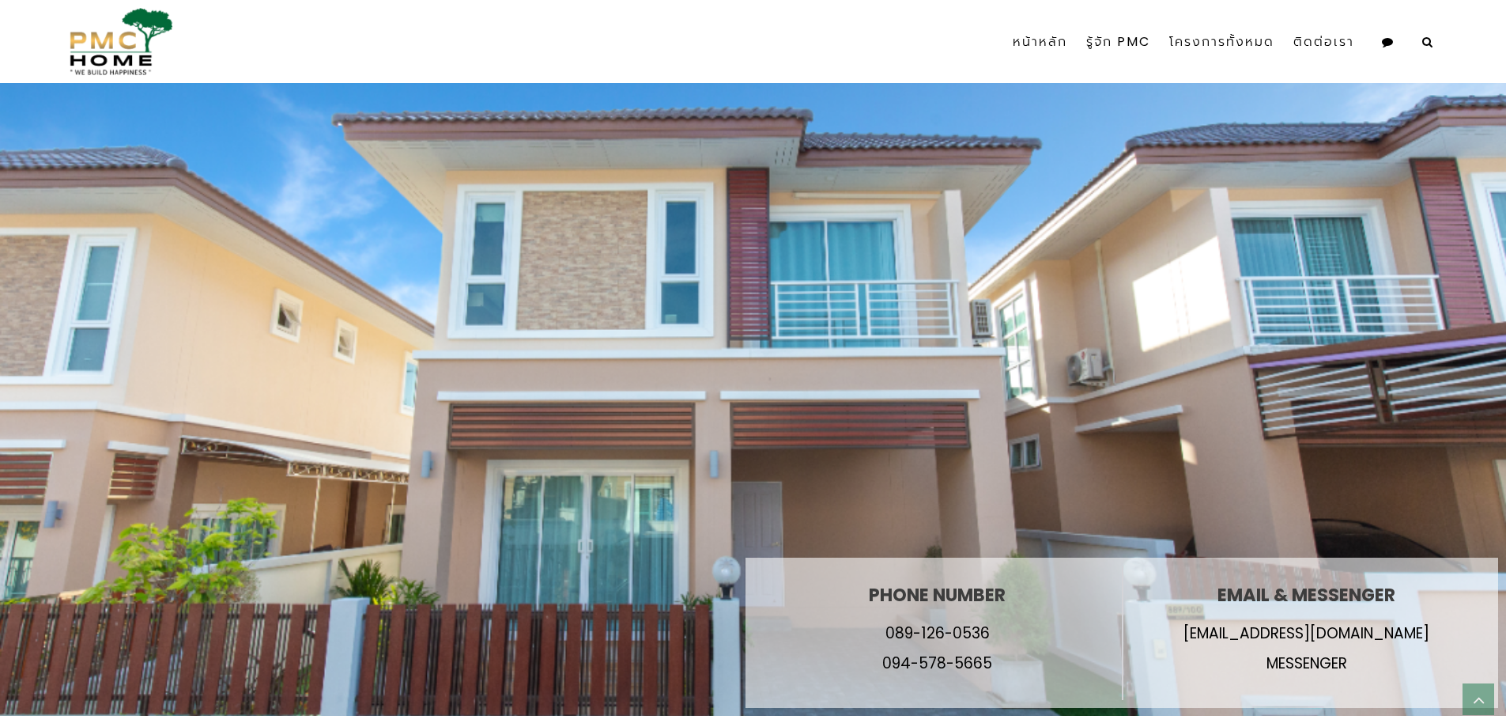
scroll to position [0, 0]
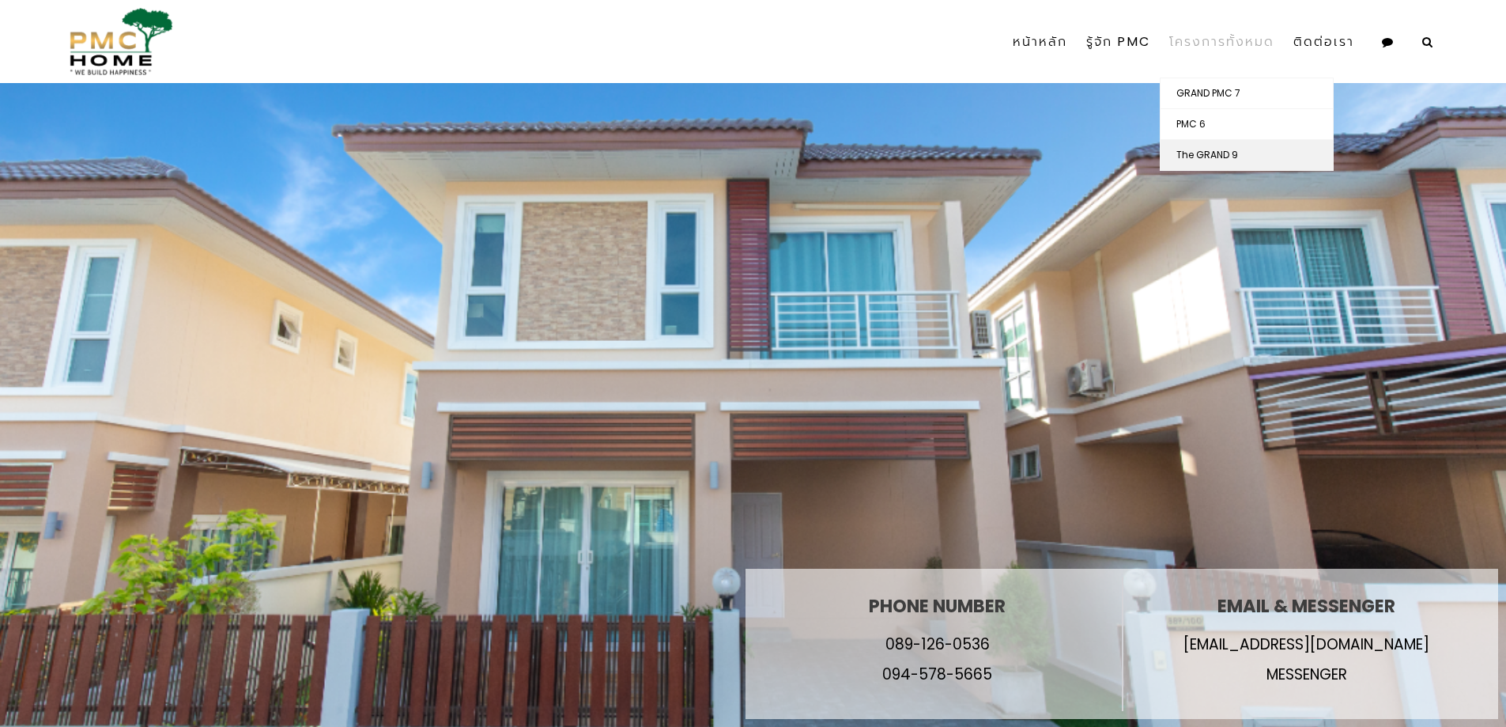
click at [1232, 161] on link "The GRAND 9" at bounding box center [1247, 155] width 172 height 30
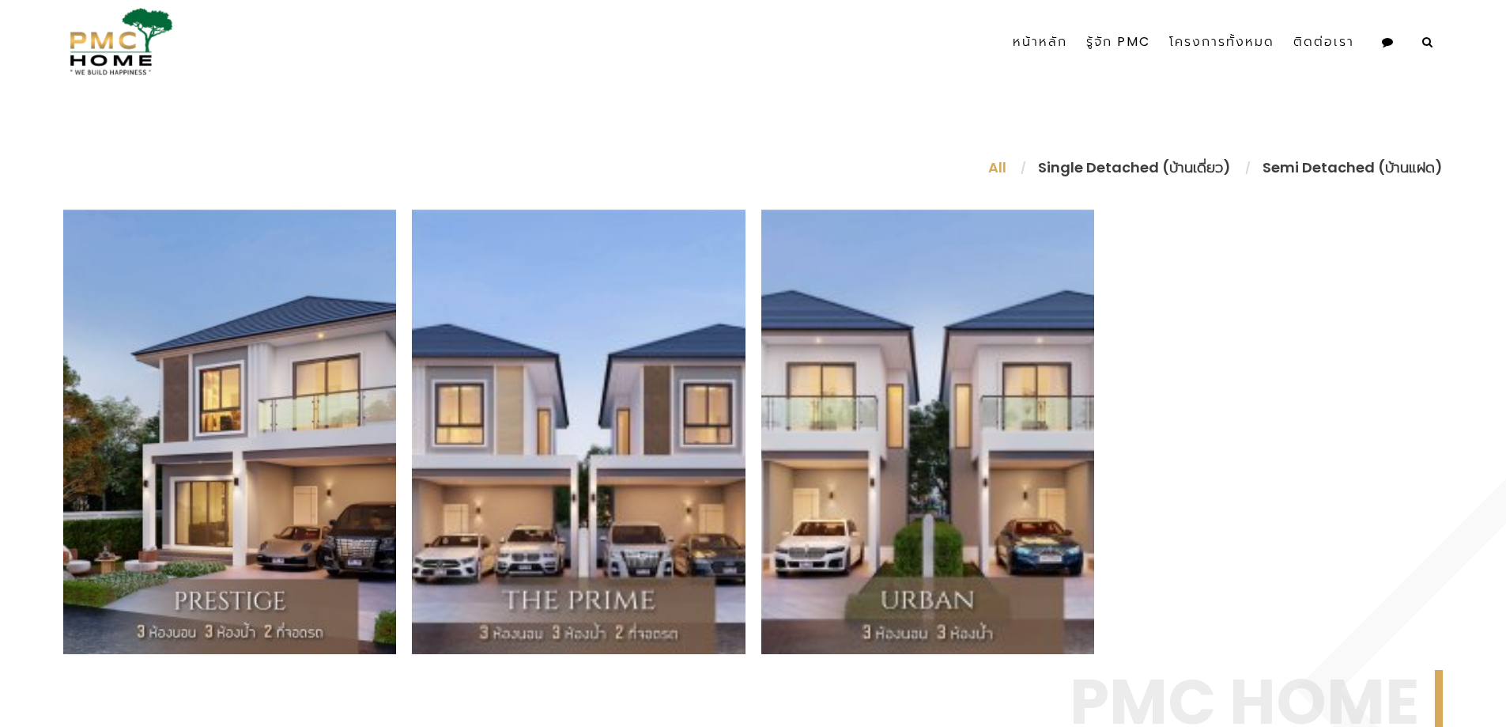
scroll to position [738, 0]
